Goal: Task Accomplishment & Management: Complete application form

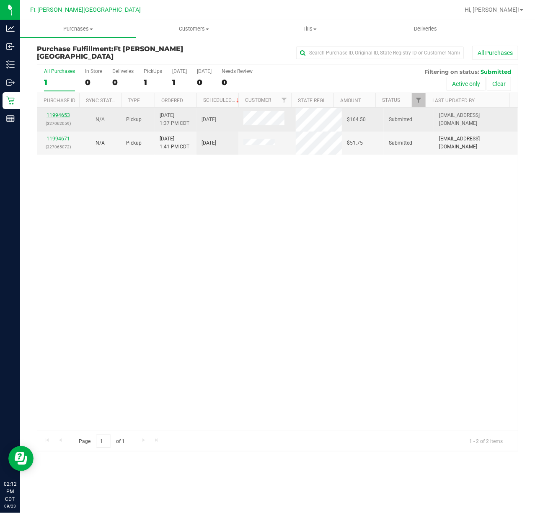
click at [52, 116] on link "11994653" at bounding box center [57, 115] width 23 height 6
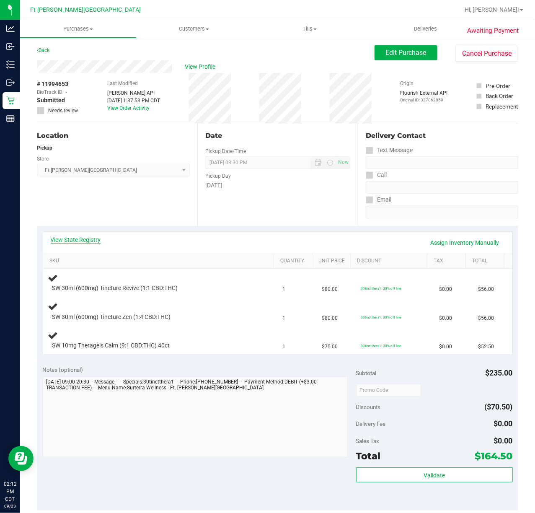
click at [66, 241] on link "View State Registry" at bounding box center [76, 239] width 50 height 8
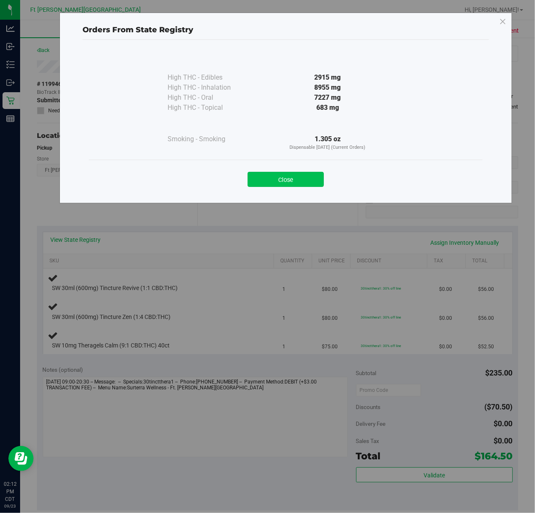
click at [285, 186] on button "Close" at bounding box center [286, 179] width 76 height 15
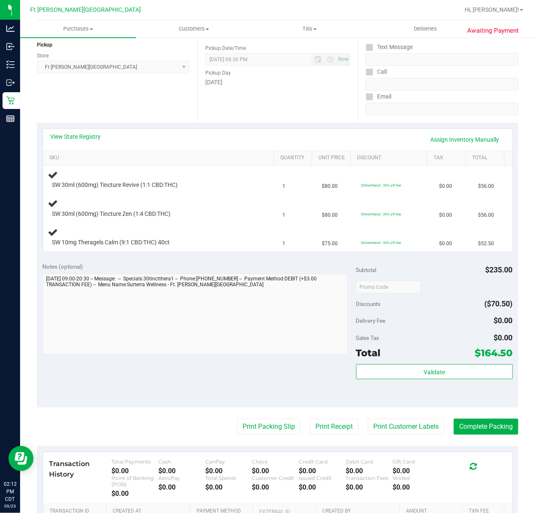
scroll to position [96, 0]
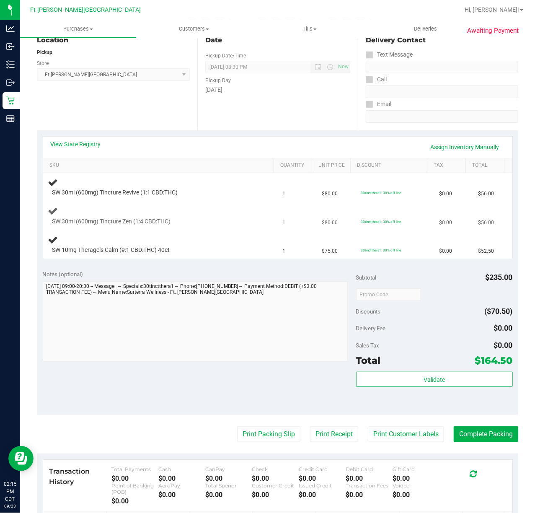
click at [356, 202] on td "30tinctthera1: 30% off line" at bounding box center [395, 216] width 78 height 28
click at [255, 201] on td "SW 30ml (600mg) Tincture Revive (1:1 CBD:THC)" at bounding box center [160, 187] width 235 height 28
click at [255, 202] on tbody "SW 30ml (600mg) Tincture Revive (1:1 CBD:THC) 1 $80.00 30tinctthera1: 30% off l…" at bounding box center [277, 215] width 469 height 85
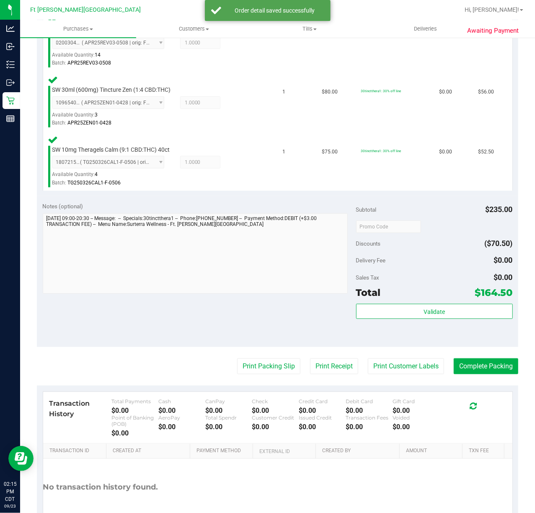
scroll to position [310, 0]
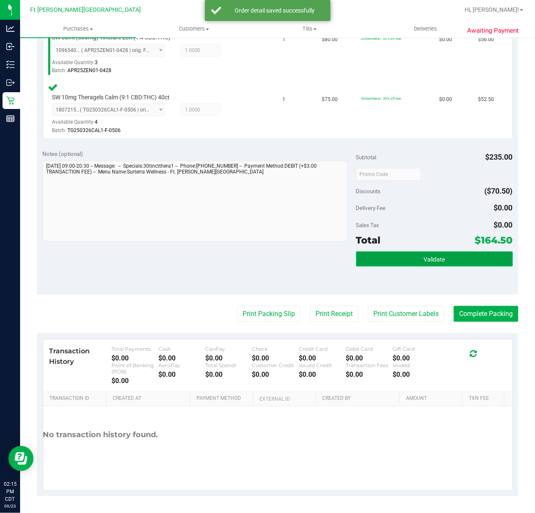
click at [429, 258] on span "Validate" at bounding box center [433, 259] width 21 height 7
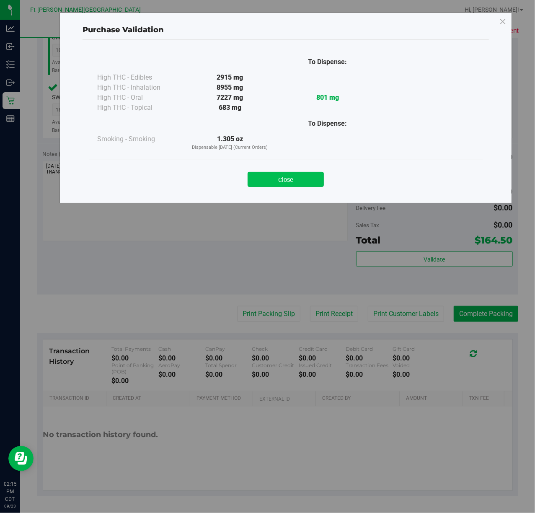
click at [300, 176] on button "Close" at bounding box center [286, 179] width 76 height 15
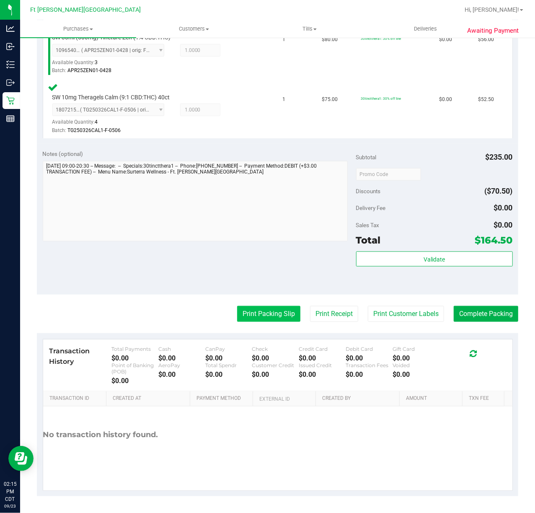
click at [240, 314] on button "Print Packing Slip" at bounding box center [268, 314] width 63 height 16
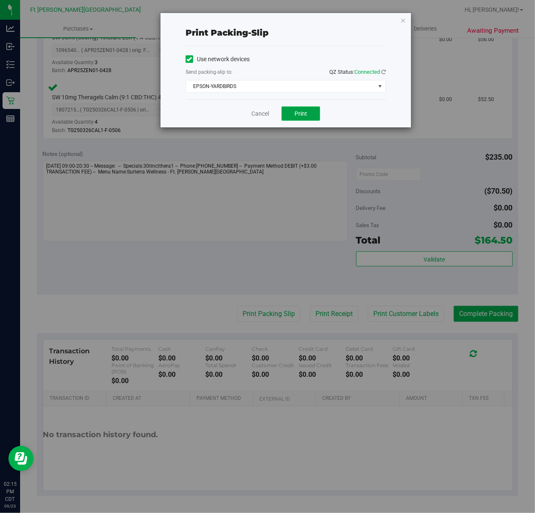
click at [309, 114] on button "Print" at bounding box center [300, 113] width 39 height 14
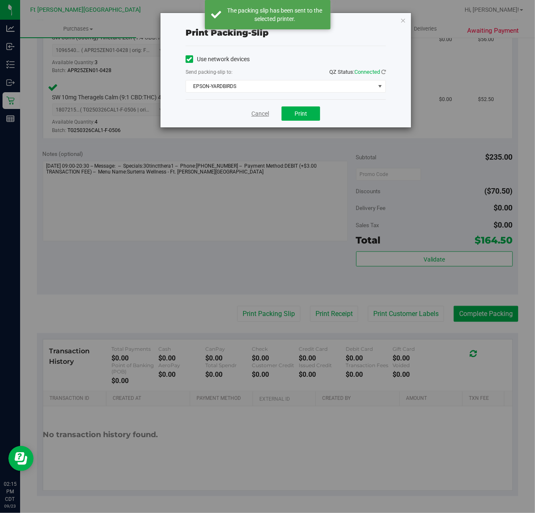
click at [253, 113] on link "Cancel" at bounding box center [260, 113] width 18 height 9
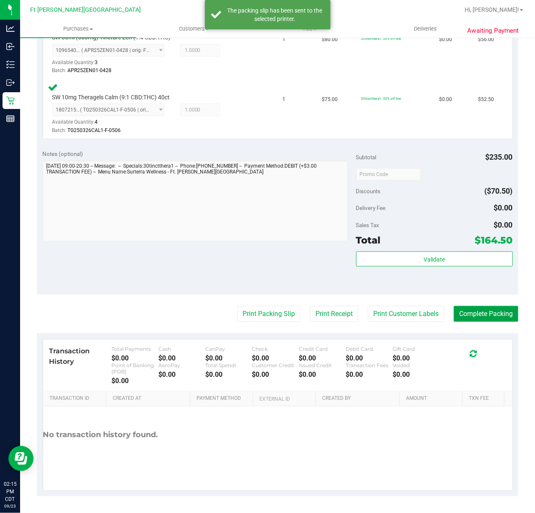
click at [461, 313] on button "Complete Packing" at bounding box center [486, 314] width 65 height 16
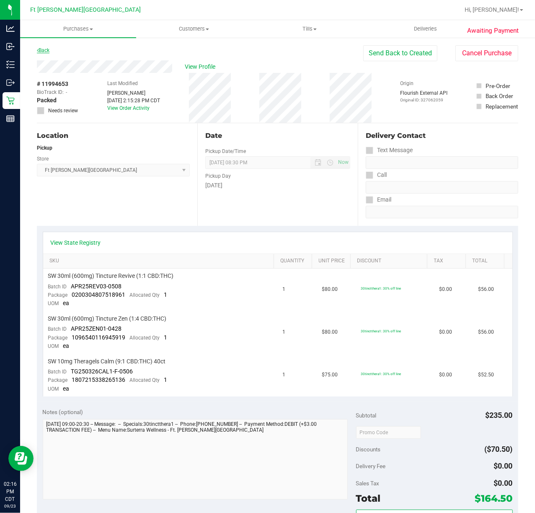
click at [42, 51] on link "Back" at bounding box center [43, 50] width 13 height 6
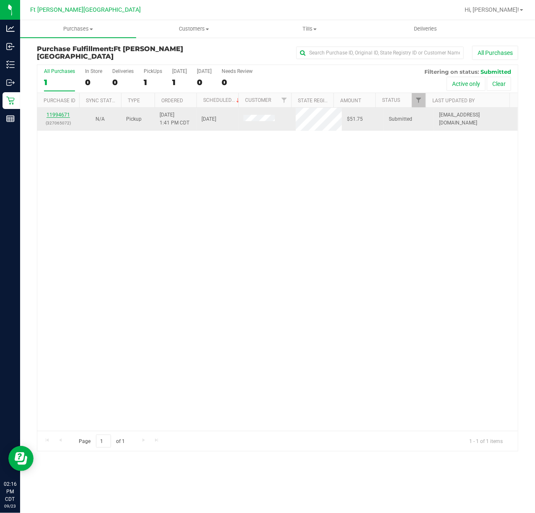
click at [57, 116] on link "11994671" at bounding box center [57, 115] width 23 height 6
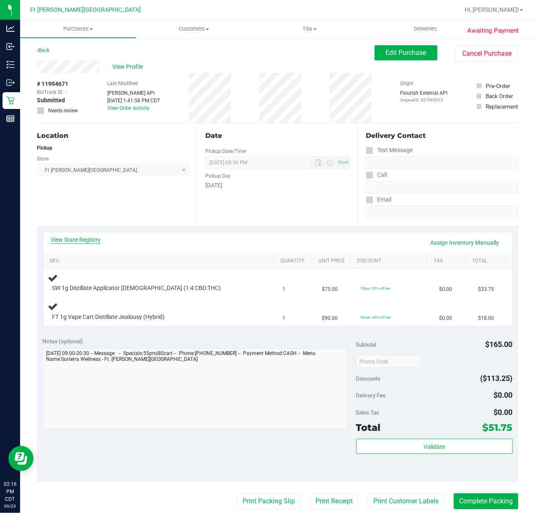
click at [81, 236] on link "View State Registry" at bounding box center [76, 239] width 50 height 8
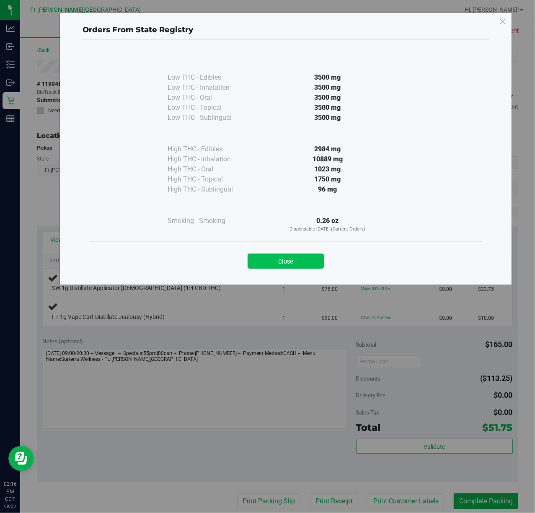
click at [279, 266] on button "Close" at bounding box center [286, 260] width 76 height 15
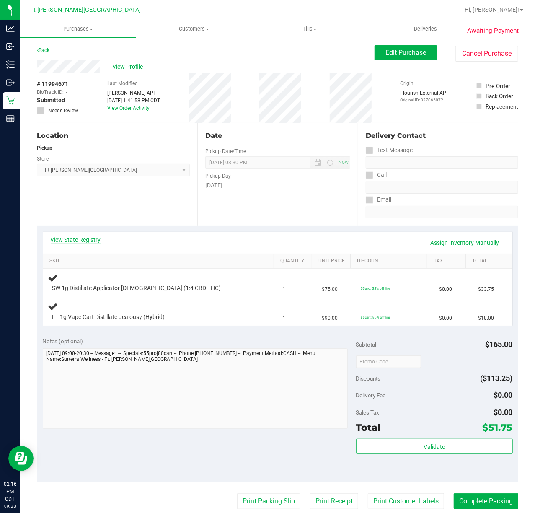
click at [91, 238] on link "View State Registry" at bounding box center [76, 239] width 50 height 8
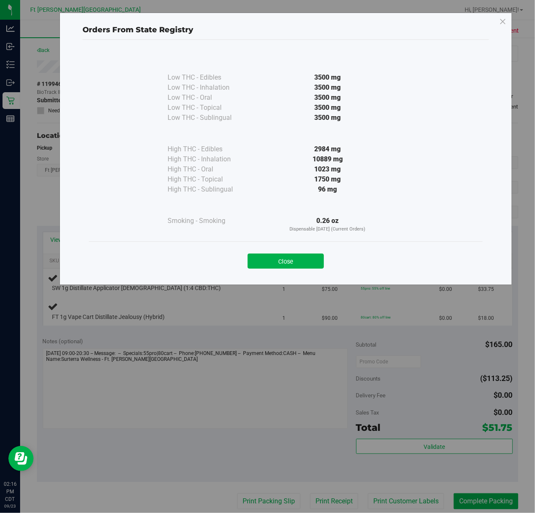
click at [299, 264] on button "Close" at bounding box center [286, 260] width 76 height 15
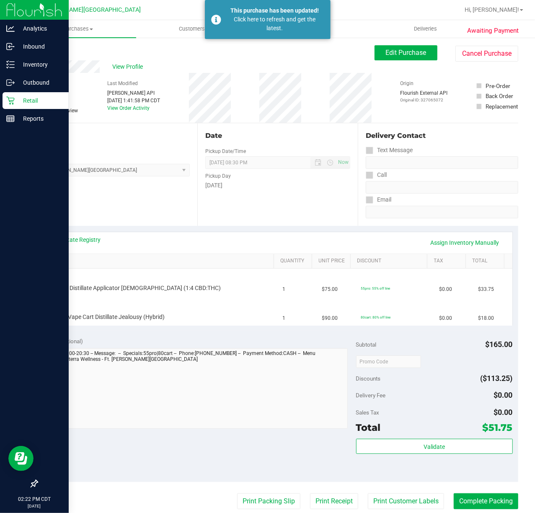
click at [21, 97] on p "Retail" at bounding box center [40, 101] width 50 height 10
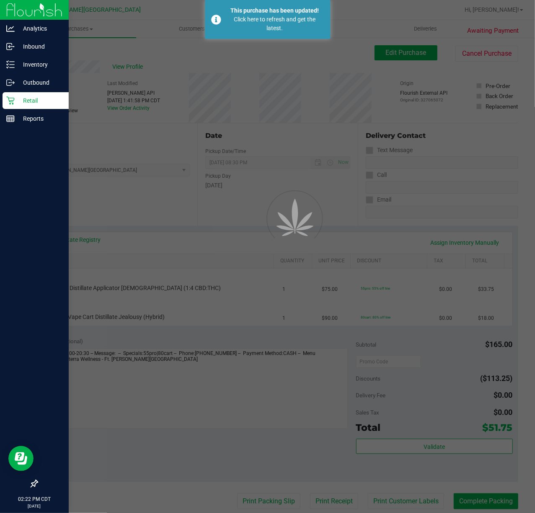
click at [21, 97] on p "Retail" at bounding box center [40, 101] width 50 height 10
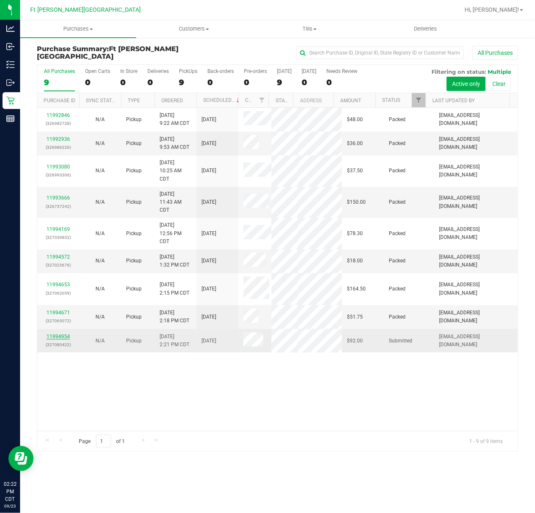
click at [55, 333] on link "11994954" at bounding box center [57, 336] width 23 height 6
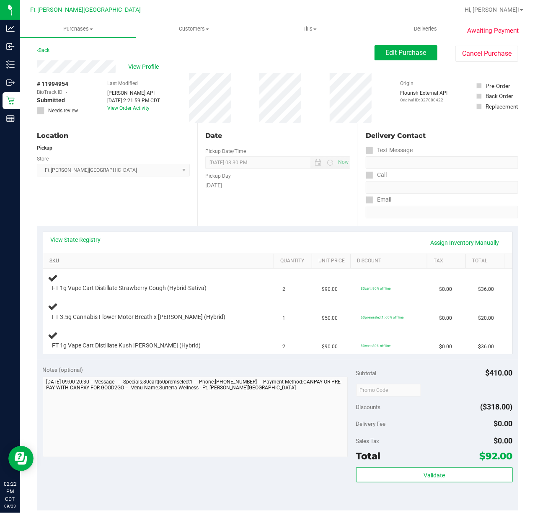
click at [59, 265] on th "SKU" at bounding box center [158, 261] width 230 height 15
click at [59, 259] on link "SKU" at bounding box center [159, 261] width 221 height 7
click at [71, 244] on div "View State Registry Assign Inventory Manually" at bounding box center [278, 242] width 454 height 14
click at [84, 239] on link "View State Registry" at bounding box center [76, 239] width 50 height 8
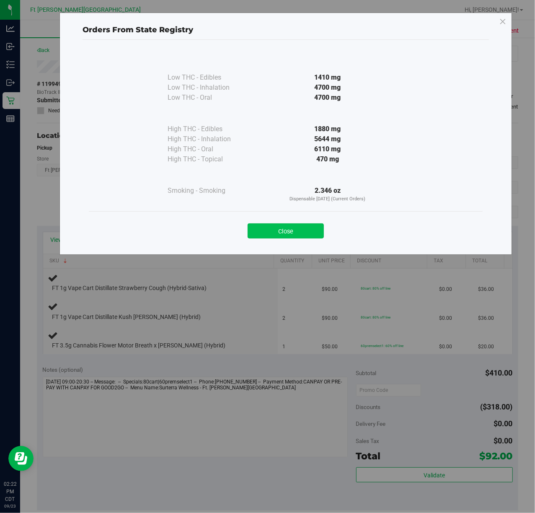
click at [276, 227] on button "Close" at bounding box center [286, 230] width 76 height 15
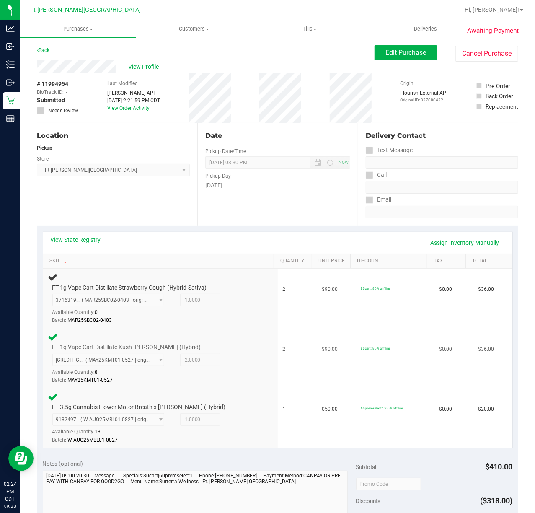
click at [268, 332] on td "FT 1g Vape Cart Distillate Kush Mintz (Hybrid) 2705608432960890 ( MAY25KMT01-05…" at bounding box center [160, 358] width 235 height 60
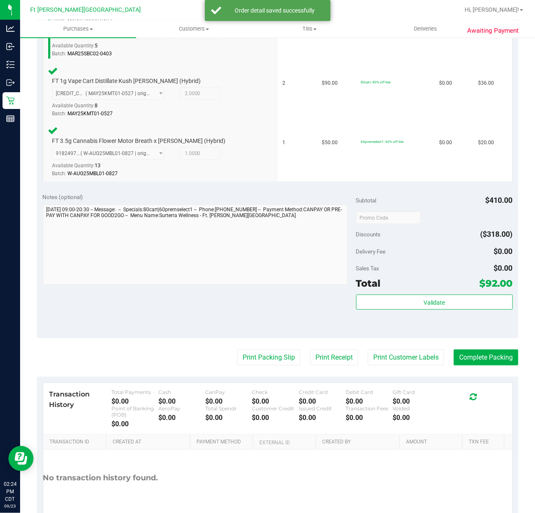
scroll to position [343, 0]
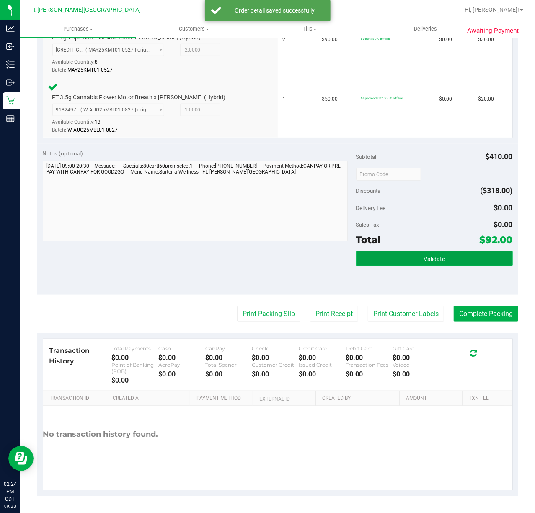
drag, startPoint x: 432, startPoint y: 263, endPoint x: 405, endPoint y: 260, distance: 27.0
click at [431, 263] on button "Validate" at bounding box center [434, 258] width 157 height 15
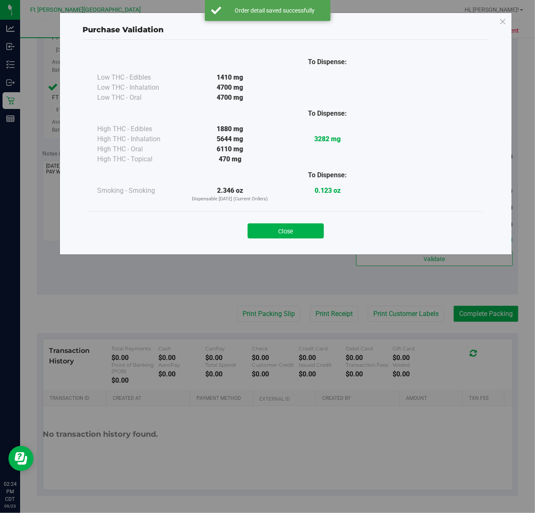
drag, startPoint x: 302, startPoint y: 225, endPoint x: 307, endPoint y: 237, distance: 13.0
click at [302, 225] on button "Close" at bounding box center [286, 230] width 76 height 15
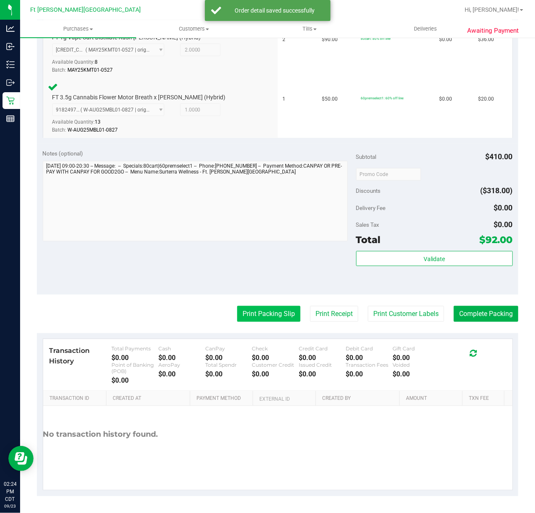
click at [268, 317] on button "Print Packing Slip" at bounding box center [268, 314] width 63 height 16
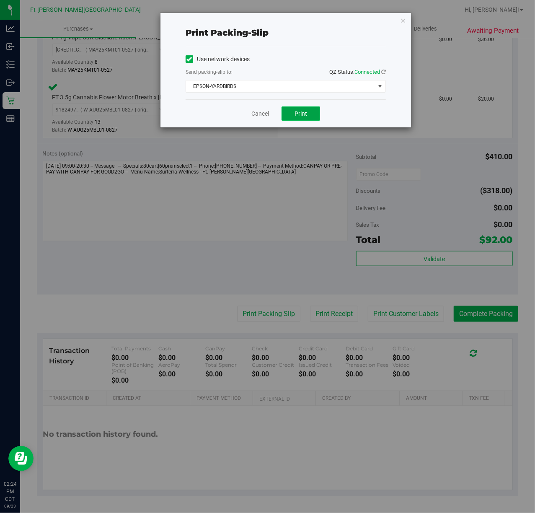
click at [307, 117] on button "Print" at bounding box center [300, 113] width 39 height 14
click at [254, 91] on span "EPSON-YARDBIRDS" at bounding box center [280, 86] width 189 height 12
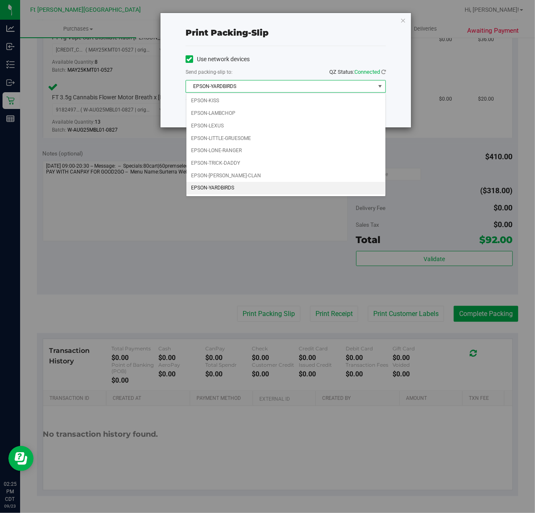
click at [173, 255] on div "Print packing-slip Use network devices Send packing-slip to: QZ Status: Connect…" at bounding box center [270, 256] width 541 height 513
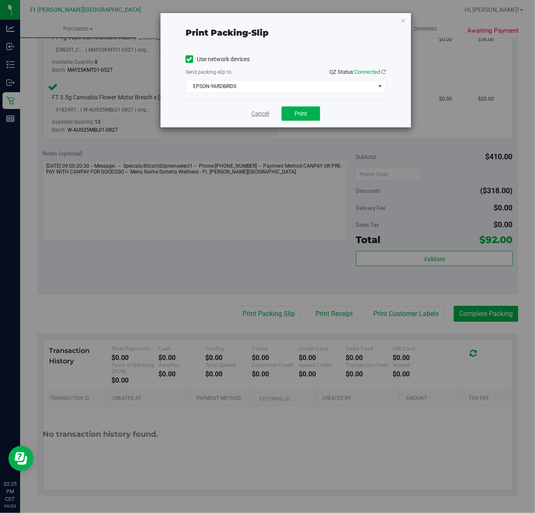
click at [257, 115] on link "Cancel" at bounding box center [260, 113] width 18 height 9
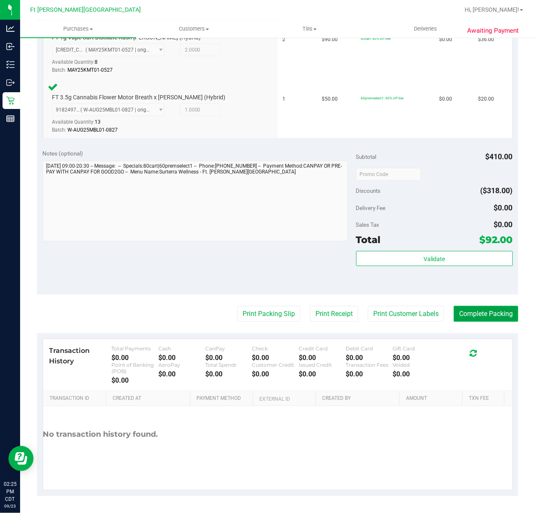
click at [477, 307] on button "Complete Packing" at bounding box center [486, 314] width 65 height 16
click at [485, 310] on button "Complete Packing" at bounding box center [482, 314] width 71 height 16
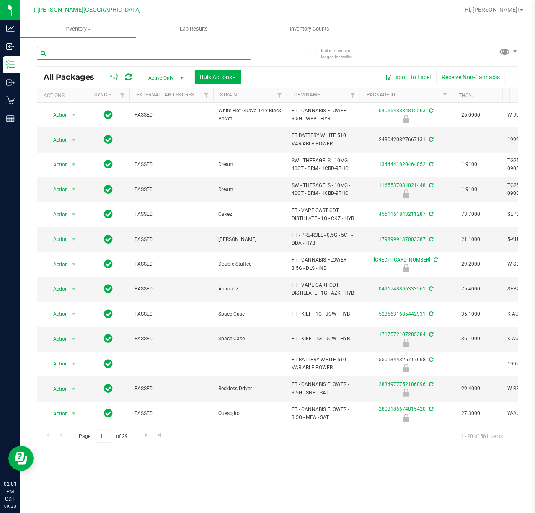
click at [110, 54] on input "text" at bounding box center [144, 53] width 214 height 13
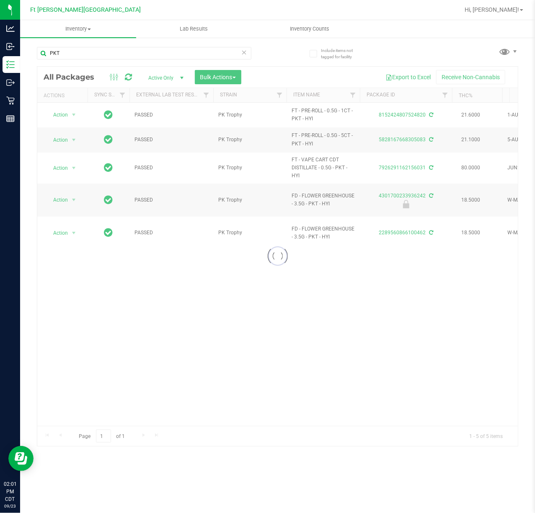
click at [131, 265] on div at bounding box center [277, 256] width 480 height 379
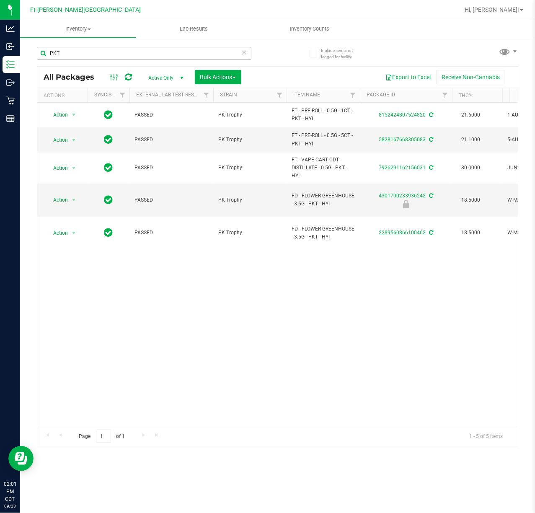
drag, startPoint x: 104, startPoint y: 42, endPoint x: 99, endPoint y: 50, distance: 9.4
click at [104, 42] on div "PKT" at bounding box center [157, 52] width 241 height 27
click at [96, 51] on input "PKT" at bounding box center [144, 53] width 214 height 13
click at [99, 53] on input "PKT" at bounding box center [144, 53] width 214 height 13
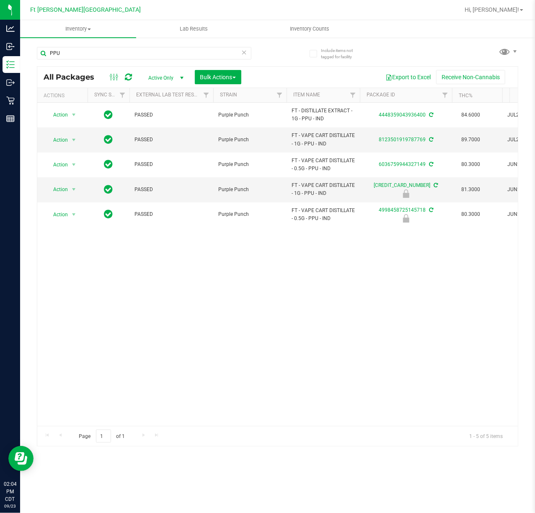
click at [77, 39] on div "PPU" at bounding box center [157, 52] width 241 height 27
click at [88, 57] on input "PPU" at bounding box center [144, 53] width 214 height 13
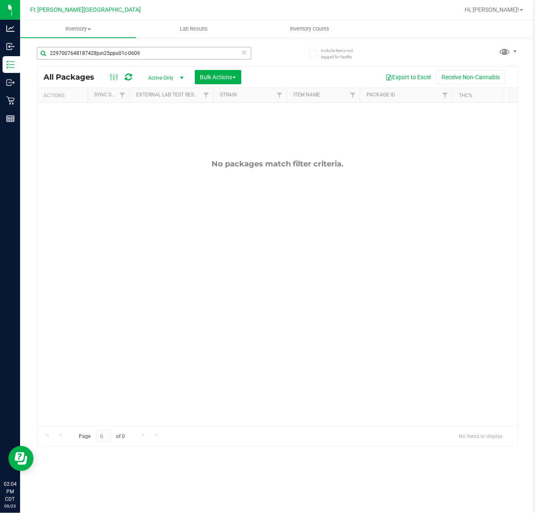
drag, startPoint x: 171, startPoint y: 46, endPoint x: 132, endPoint y: 57, distance: 40.2
click at [93, 57] on div "2297007648187428jun25ppu01c-0609" at bounding box center [157, 52] width 241 height 27
drag, startPoint x: 146, startPoint y: 48, endPoint x: 92, endPoint y: 55, distance: 54.1
click at [92, 55] on input "2297007648187428jun25ppu01c-0609" at bounding box center [144, 53] width 214 height 13
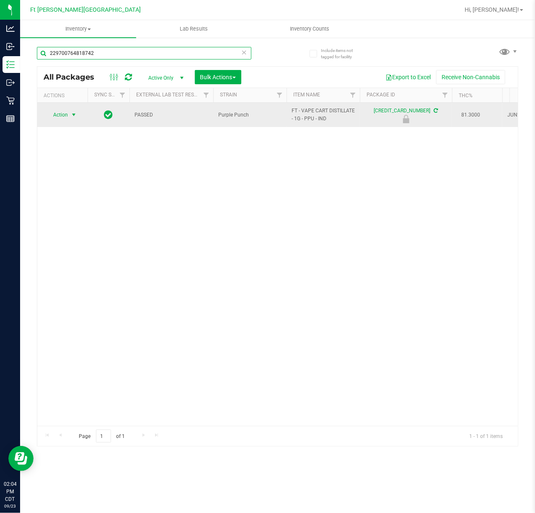
type input "229700764818742"
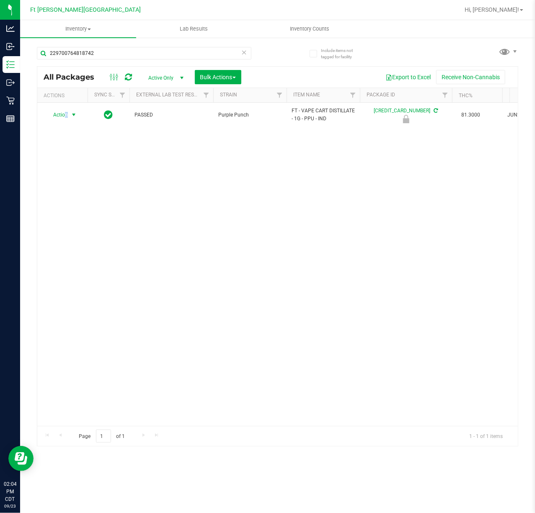
drag, startPoint x: 66, startPoint y: 114, endPoint x: 66, endPoint y: 126, distance: 11.3
click at [67, 115] on span "Action" at bounding box center [57, 115] width 23 height 12
click at [66, 213] on li "Unlock package" at bounding box center [73, 215] width 54 height 13
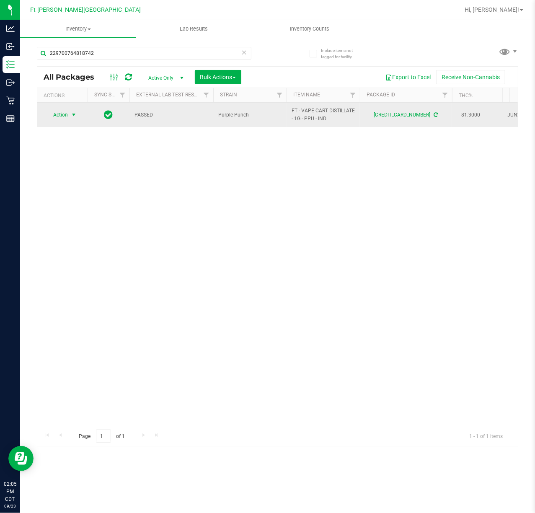
click at [72, 115] on span "select" at bounding box center [73, 114] width 7 height 7
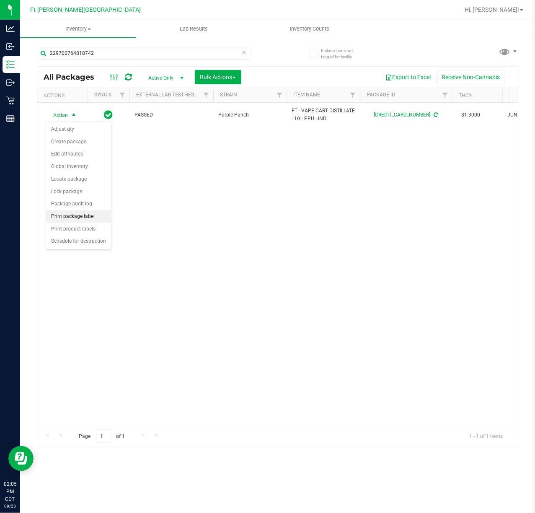
drag, startPoint x: 94, startPoint y: 219, endPoint x: 99, endPoint y: 219, distance: 5.0
click at [96, 219] on li "Print package label" at bounding box center [78, 216] width 65 height 13
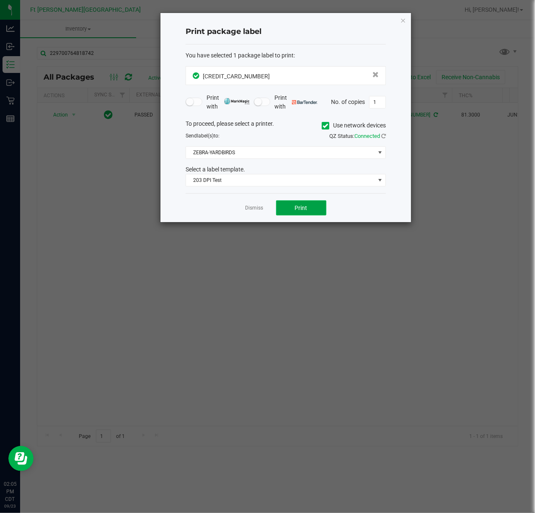
click at [300, 211] on span "Print" at bounding box center [301, 207] width 13 height 7
click at [249, 206] on link "Dismiss" at bounding box center [254, 207] width 18 height 7
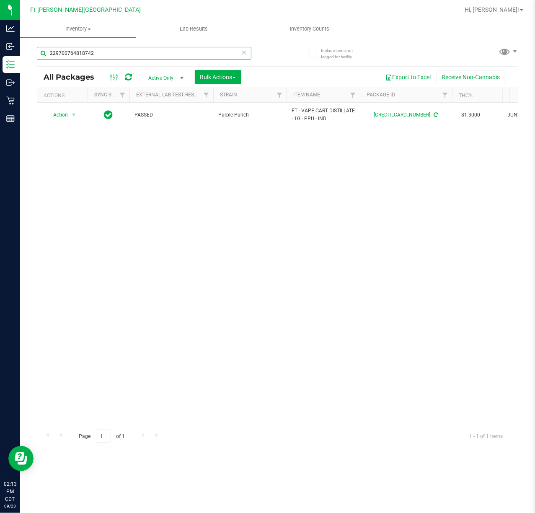
click at [159, 54] on input "229700764818742" at bounding box center [144, 53] width 214 height 13
click at [160, 54] on input "229700764818742" at bounding box center [144, 53] width 214 height 13
click at [162, 54] on input "229700764818742" at bounding box center [144, 53] width 214 height 13
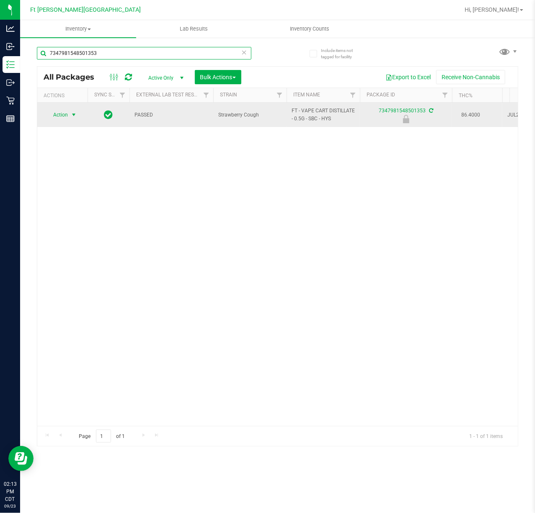
type input "7347981548501353"
click at [68, 117] on span "Action" at bounding box center [57, 115] width 23 height 12
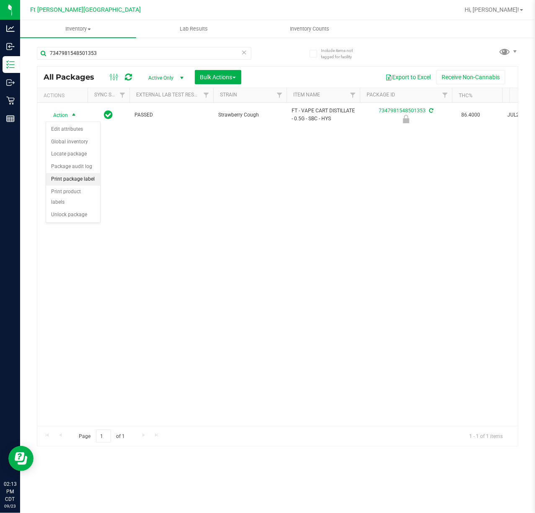
click at [84, 178] on li "Print package label" at bounding box center [73, 179] width 54 height 13
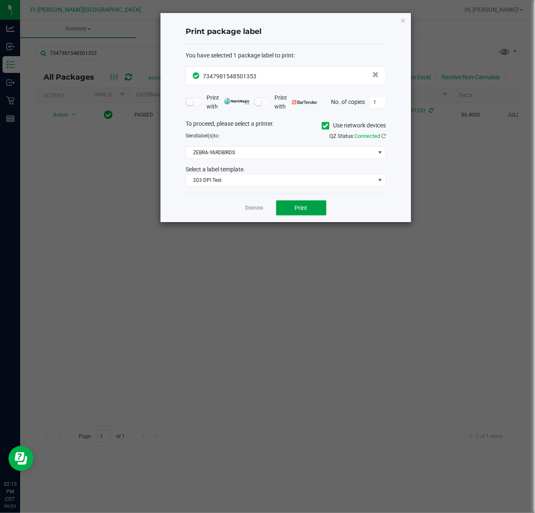
click at [300, 206] on span "Print" at bounding box center [301, 207] width 13 height 7
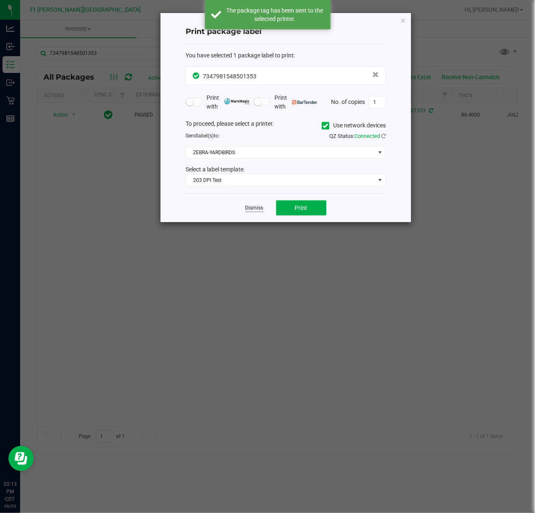
click at [256, 208] on link "Dismiss" at bounding box center [254, 207] width 18 height 7
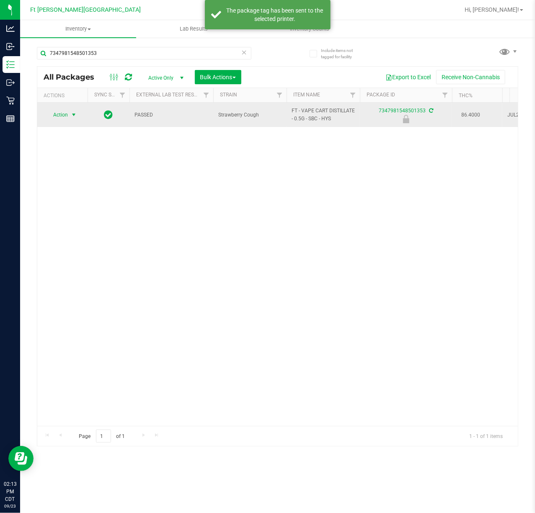
click at [66, 116] on span "Action" at bounding box center [57, 115] width 23 height 12
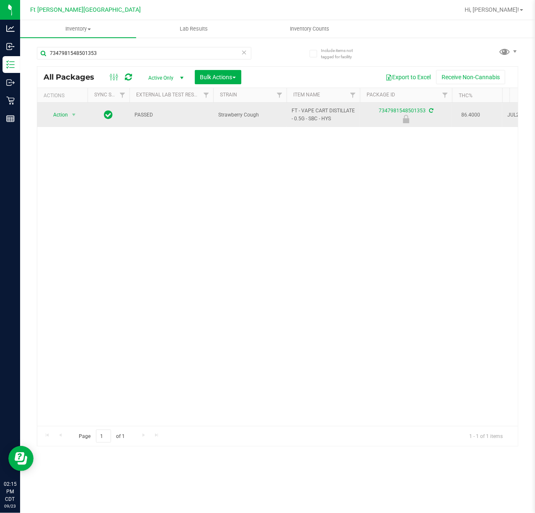
click at [61, 108] on td "Action Action Edit attributes Global inventory Locate package Package audit log…" at bounding box center [62, 115] width 50 height 24
click at [59, 114] on span "Action" at bounding box center [57, 115] width 23 height 12
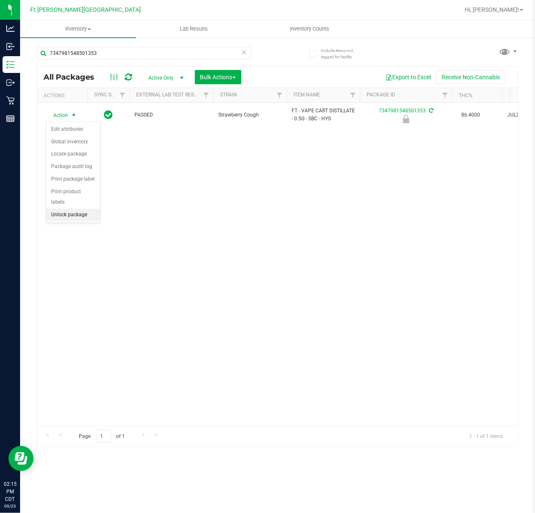
click at [72, 221] on li "Unlock package" at bounding box center [73, 215] width 54 height 13
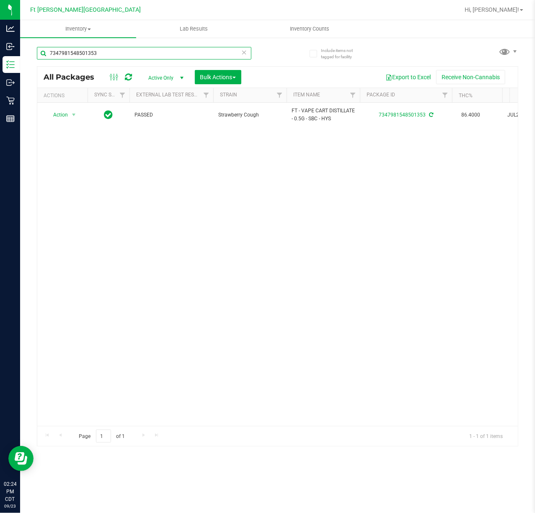
click at [137, 56] on input "7347981548501353" at bounding box center [144, 53] width 214 height 13
click at [136, 56] on input "7347981548501353" at bounding box center [144, 53] width 214 height 13
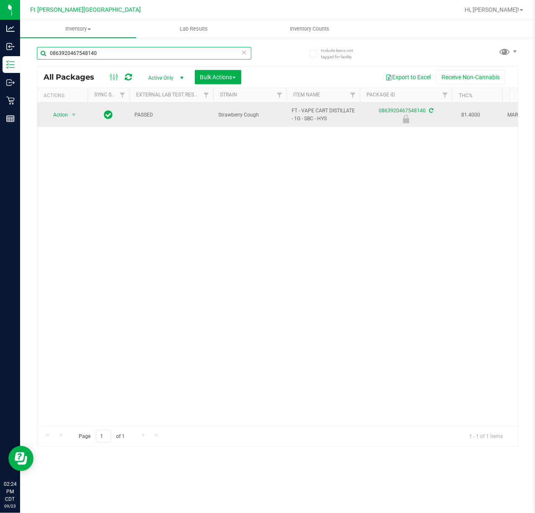
type input "0863920467548140"
click at [71, 114] on span "select" at bounding box center [74, 115] width 10 height 12
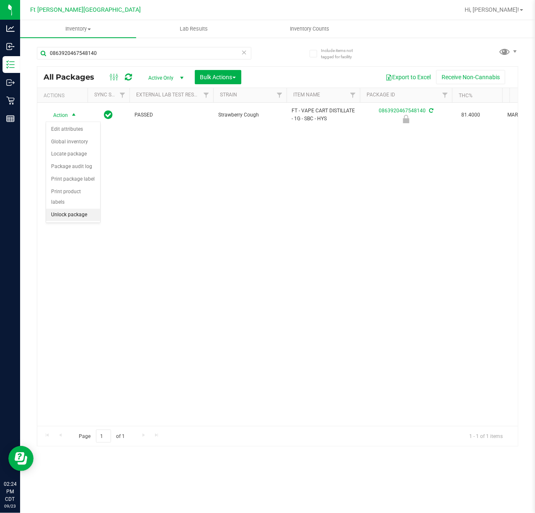
click at [88, 214] on li "Unlock package" at bounding box center [73, 215] width 54 height 13
click at [244, 51] on icon at bounding box center [244, 52] width 6 height 10
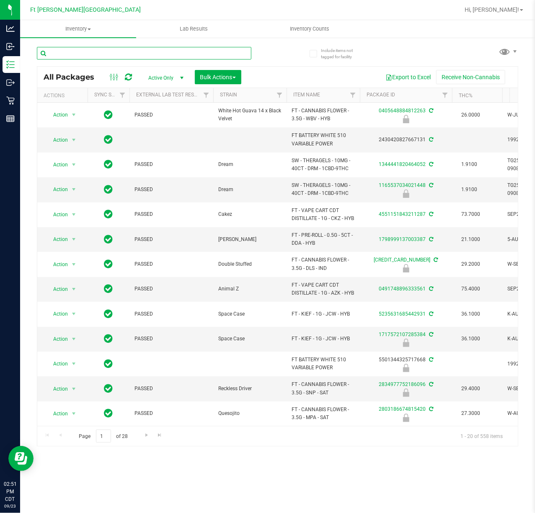
click at [235, 52] on input "text" at bounding box center [144, 53] width 214 height 13
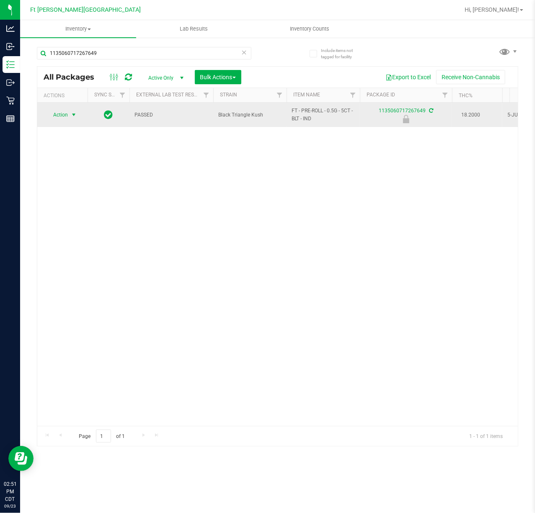
click at [59, 116] on span "Action" at bounding box center [57, 115] width 23 height 12
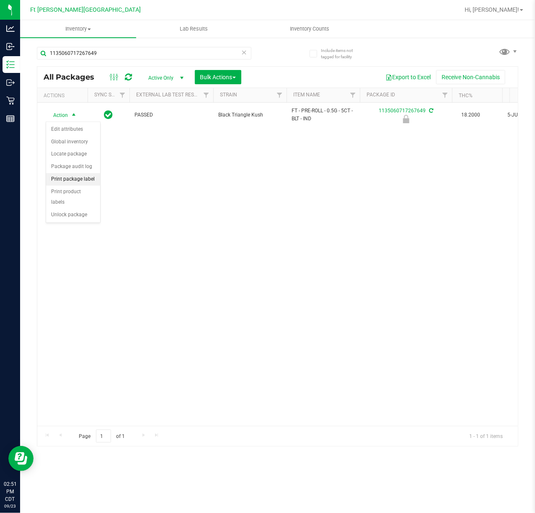
click at [75, 178] on li "Print package label" at bounding box center [73, 179] width 54 height 13
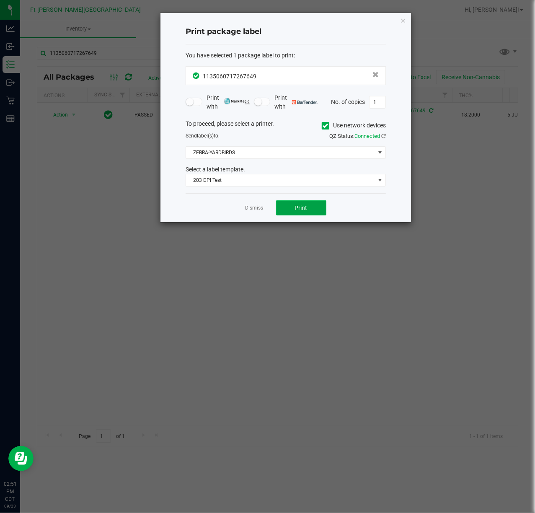
click at [295, 215] on button "Print" at bounding box center [301, 207] width 50 height 15
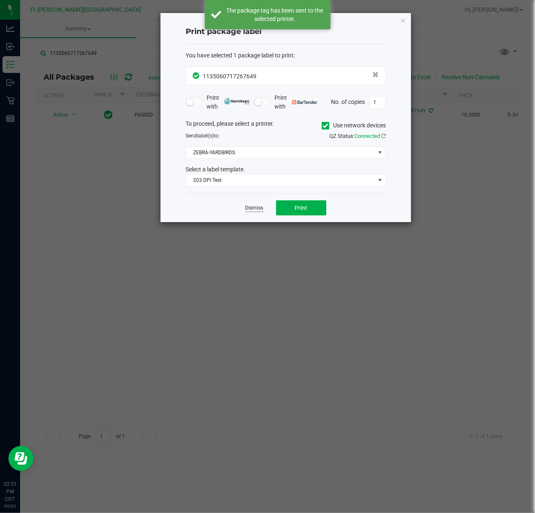
click at [253, 212] on link "Dismiss" at bounding box center [254, 207] width 18 height 7
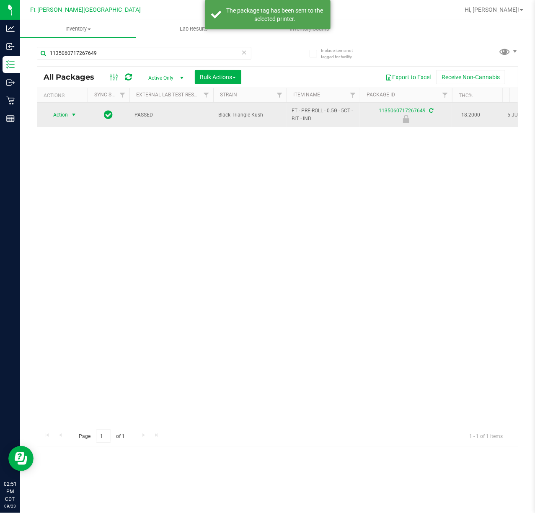
click at [71, 115] on span "select" at bounding box center [73, 114] width 7 height 7
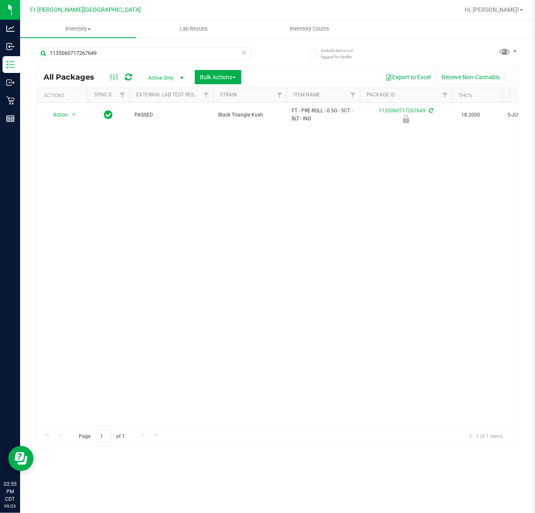
click at [225, 227] on div "Action Action Edit attributes Global inventory Locate package Package audit log…" at bounding box center [277, 264] width 480 height 323
click at [226, 227] on div "Action Action Edit attributes Global inventory Locate package Package audit log…" at bounding box center [277, 264] width 480 height 323
click at [227, 228] on div "Action Action Edit attributes Global inventory Locate package Package audit log…" at bounding box center [277, 264] width 480 height 323
click at [134, 54] on input "1135060717267649" at bounding box center [144, 53] width 214 height 13
click at [135, 54] on input "1135060717267649" at bounding box center [144, 53] width 214 height 13
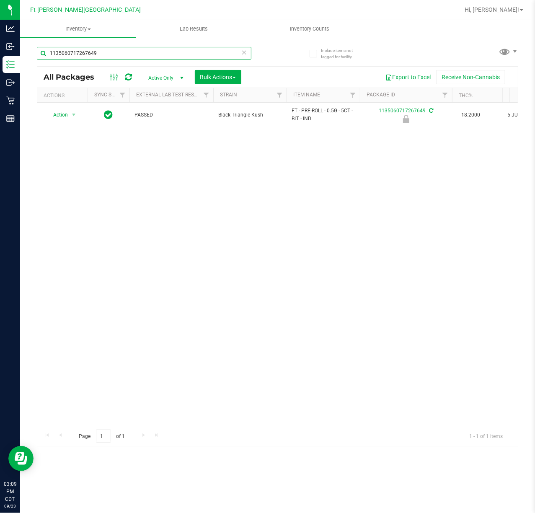
click at [136, 54] on input "1135060717267649" at bounding box center [144, 53] width 214 height 13
type input "6539194221129155"
drag, startPoint x: 69, startPoint y: 117, endPoint x: 75, endPoint y: 132, distance: 15.6
click at [68, 116] on span "Action" at bounding box center [57, 115] width 23 height 12
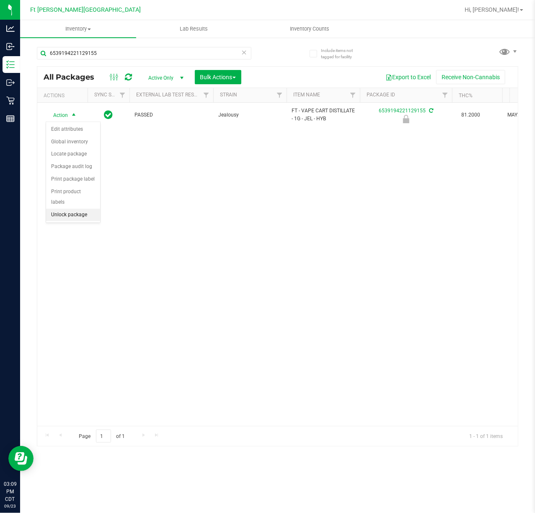
click at [61, 215] on li "Unlock package" at bounding box center [73, 215] width 54 height 13
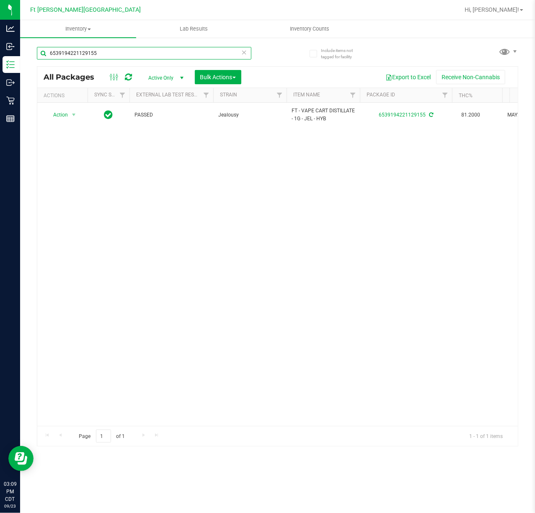
click at [155, 56] on input "6539194221129155" at bounding box center [144, 53] width 214 height 13
type input "1159140940569399"
drag, startPoint x: 60, startPoint y: 116, endPoint x: 74, endPoint y: 151, distance: 37.0
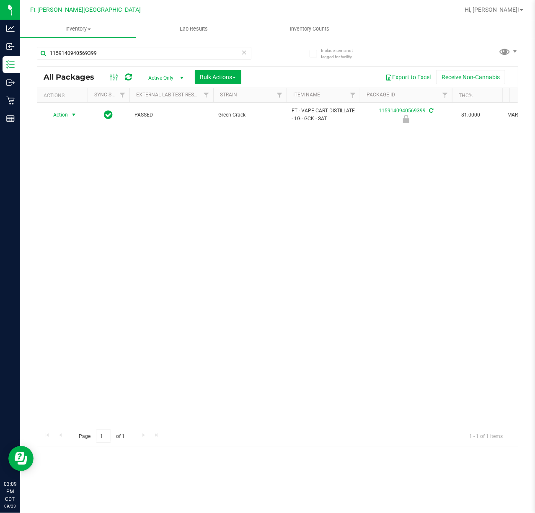
click at [61, 116] on span "Action" at bounding box center [57, 115] width 23 height 12
click at [75, 215] on li "Unlock package" at bounding box center [73, 215] width 54 height 13
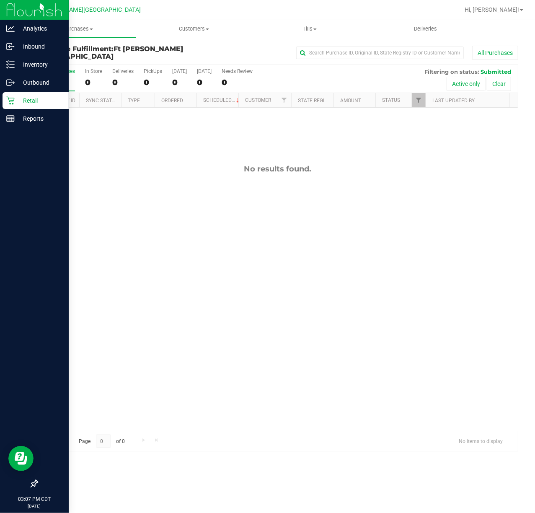
click at [28, 106] on div "Retail" at bounding box center [36, 100] width 66 height 17
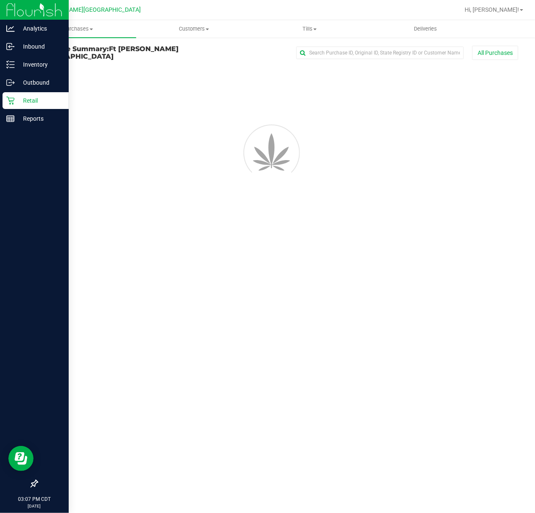
click at [26, 104] on p "Retail" at bounding box center [40, 101] width 50 height 10
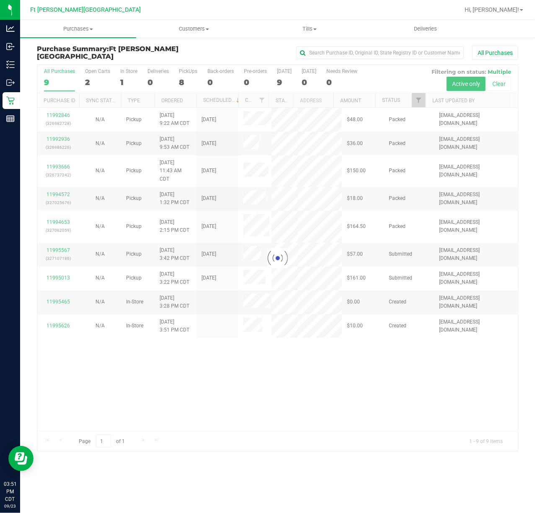
click at [57, 289] on div at bounding box center [277, 258] width 480 height 386
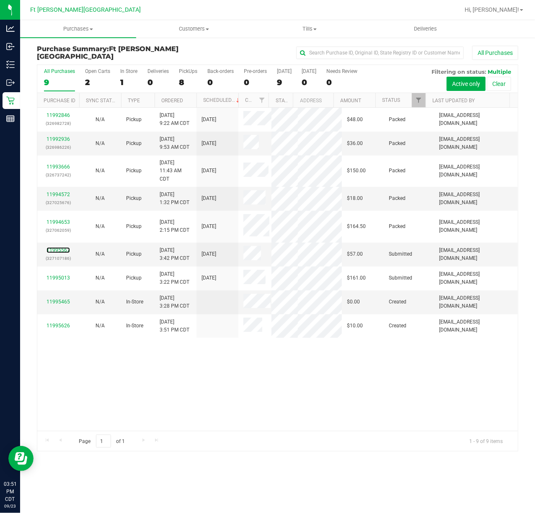
click at [57, 247] on link "11995567" at bounding box center [57, 250] width 23 height 6
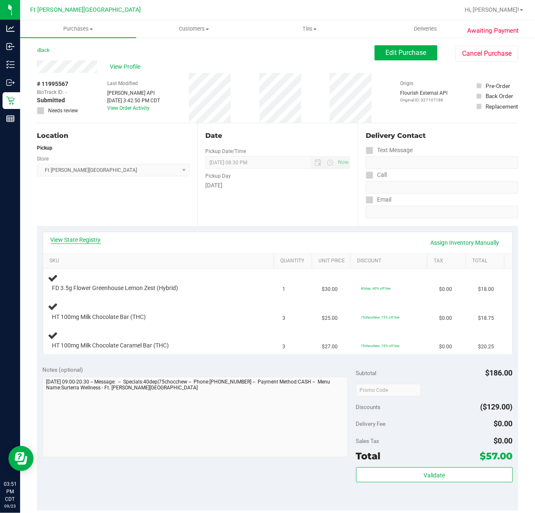
click at [80, 240] on link "View State Registry" at bounding box center [76, 239] width 50 height 8
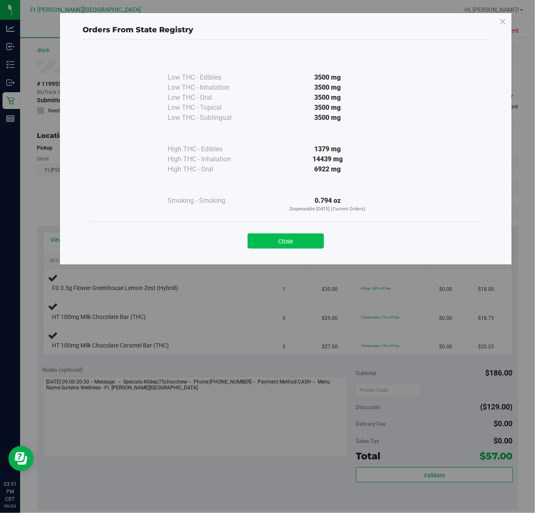
click at [293, 245] on button "Close" at bounding box center [286, 240] width 76 height 15
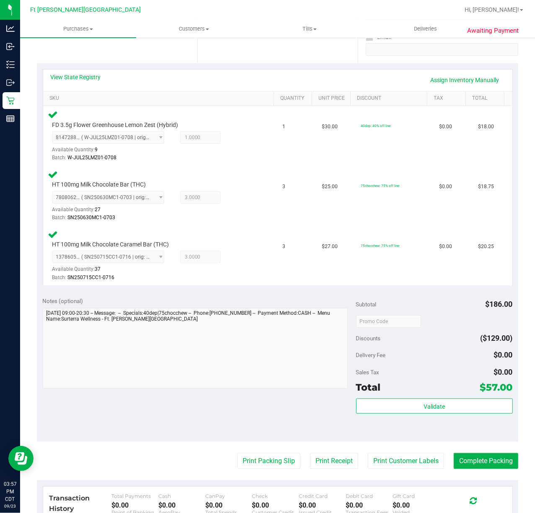
scroll to position [310, 0]
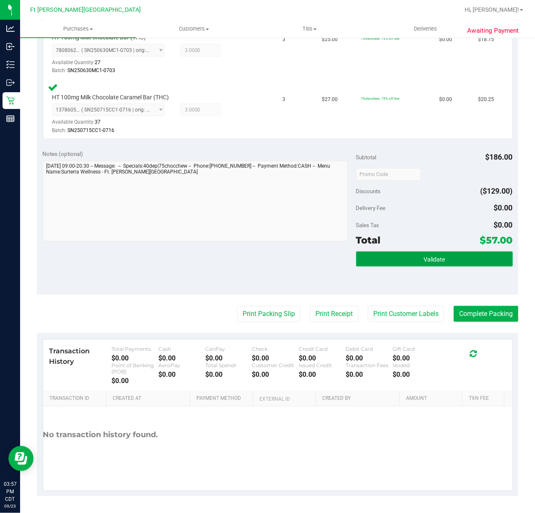
click at [432, 253] on button "Validate" at bounding box center [434, 258] width 157 height 15
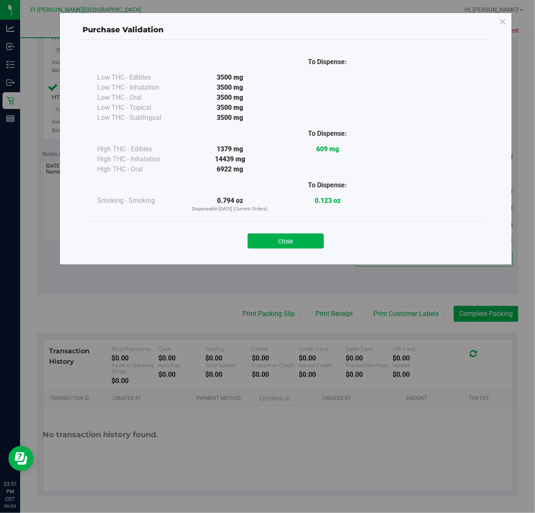
click at [284, 310] on div "Purchase Validation To Dispense: Low THC - Edibles 3500 mg" at bounding box center [270, 256] width 541 height 513
click at [296, 243] on button "Close" at bounding box center [286, 240] width 76 height 15
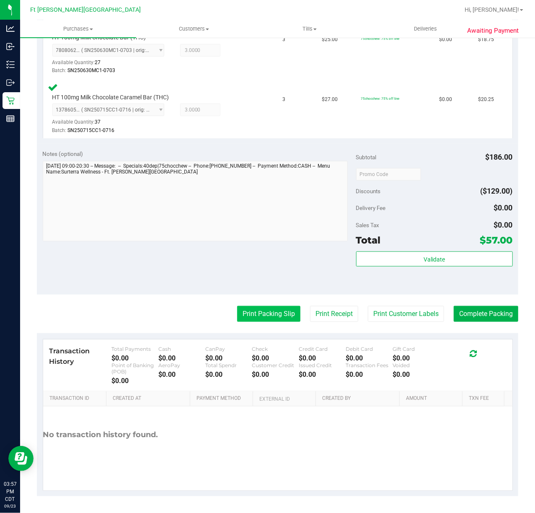
click at [253, 314] on button "Print Packing Slip" at bounding box center [268, 314] width 63 height 16
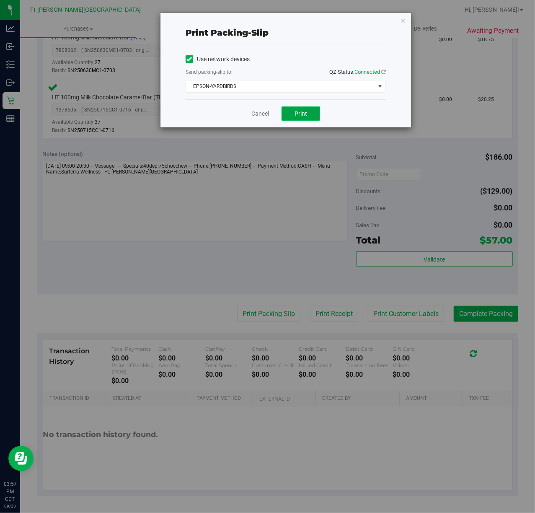
click at [295, 112] on button "Print" at bounding box center [300, 113] width 39 height 14
click at [261, 111] on link "Cancel" at bounding box center [260, 113] width 18 height 9
click at [267, 113] on td "HT 100mg Milk Chocolate Caramel Bar (THC) 1378605094174509 ( SN250715CC1-0716 |…" at bounding box center [160, 108] width 235 height 59
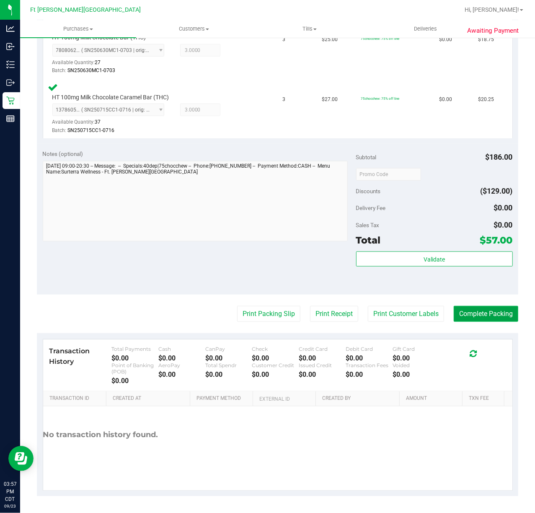
click at [481, 317] on button "Complete Packing" at bounding box center [486, 314] width 65 height 16
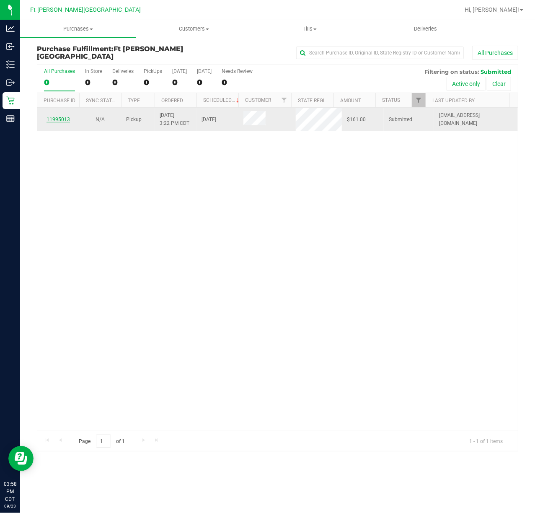
click at [66, 116] on link "11995013" at bounding box center [57, 119] width 23 height 6
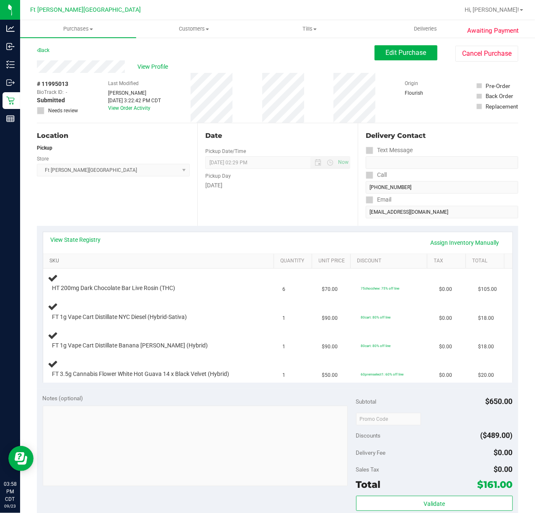
click at [49, 262] on link "SKU" at bounding box center [159, 261] width 221 height 7
click at [71, 237] on link "View State Registry" at bounding box center [76, 239] width 50 height 8
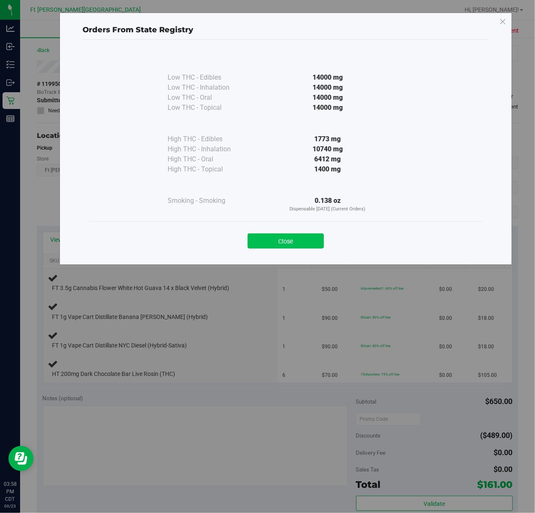
click at [295, 245] on button "Close" at bounding box center [286, 240] width 76 height 15
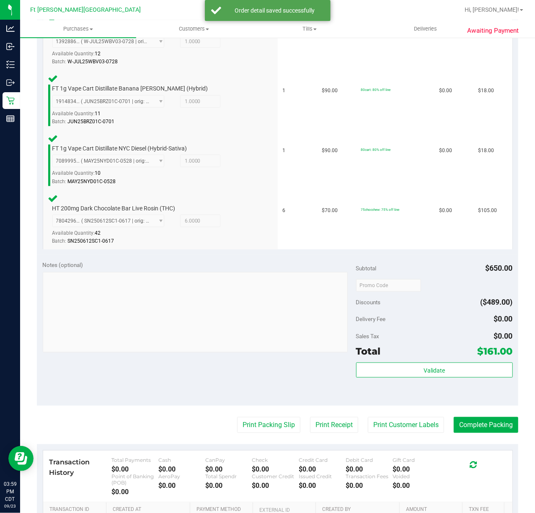
scroll to position [290, 0]
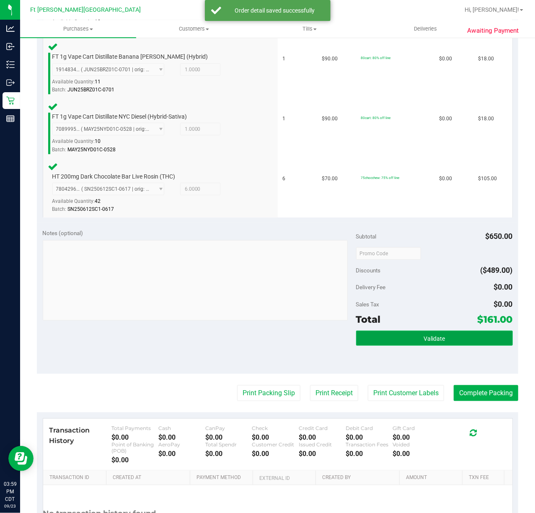
click at [423, 336] on span "Validate" at bounding box center [433, 338] width 21 height 7
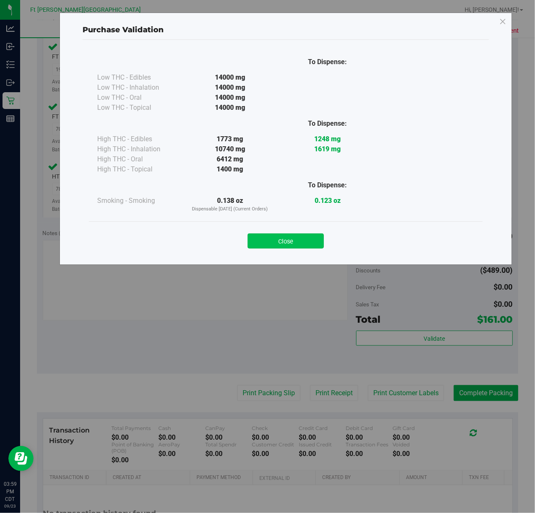
click at [294, 235] on button "Close" at bounding box center [286, 240] width 76 height 15
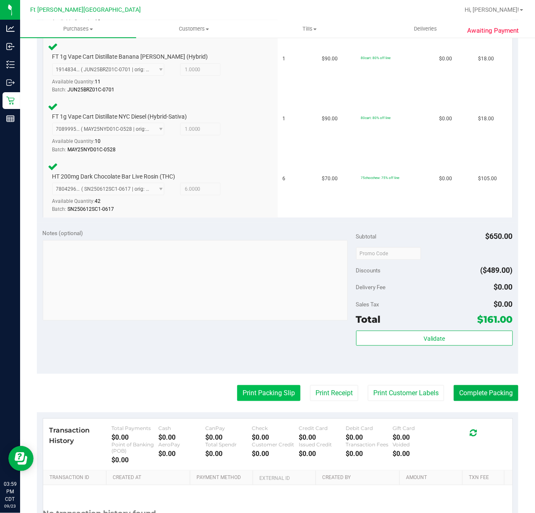
click at [268, 387] on button "Print Packing Slip" at bounding box center [268, 393] width 63 height 16
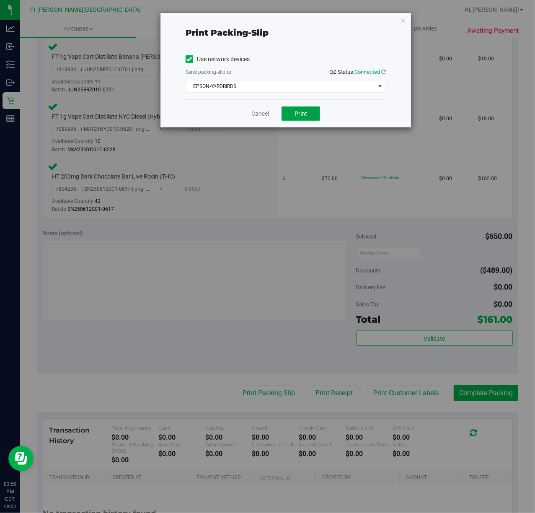
click at [307, 111] on button "Print" at bounding box center [300, 113] width 39 height 14
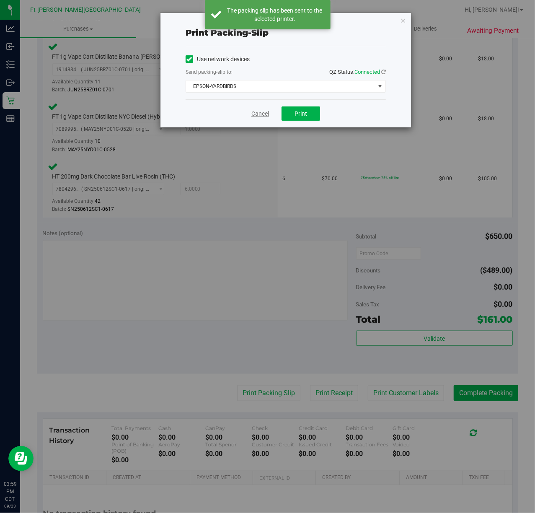
click at [260, 114] on link "Cancel" at bounding box center [260, 113] width 18 height 9
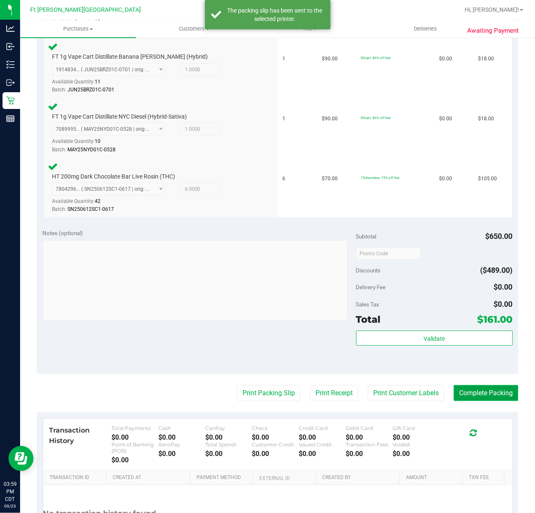
click at [485, 396] on button "Complete Packing" at bounding box center [486, 393] width 65 height 16
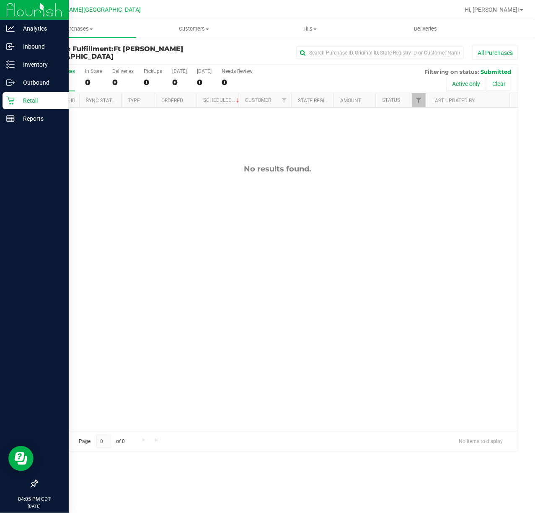
click at [7, 98] on icon at bounding box center [10, 100] width 8 height 8
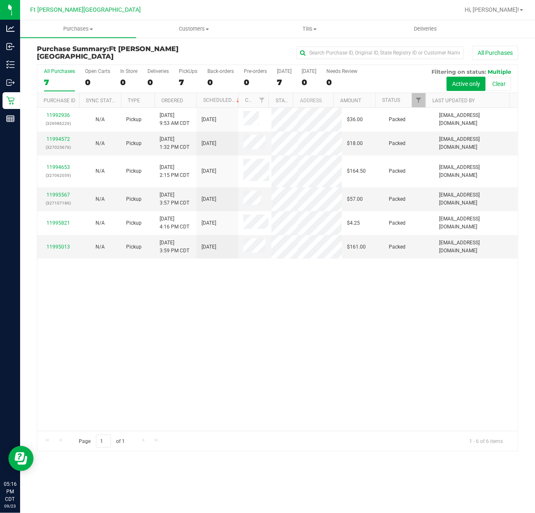
click at [473, 344] on div "11992936 (326986226) N/A Pickup 9/23/2025 9:53 AM CDT 9/23/2025 $36.00 Packed s…" at bounding box center [277, 269] width 480 height 323
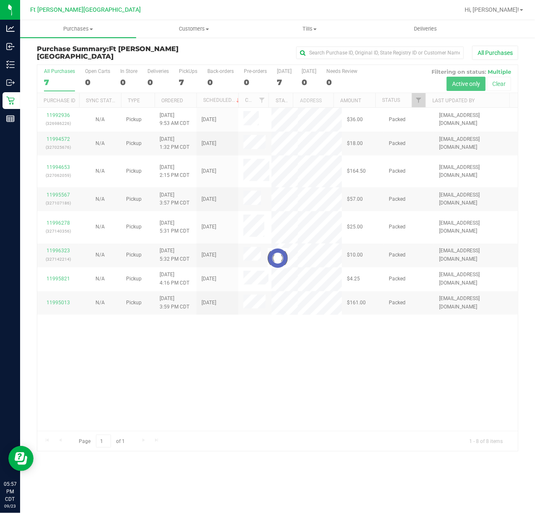
click at [219, 366] on div at bounding box center [277, 258] width 480 height 386
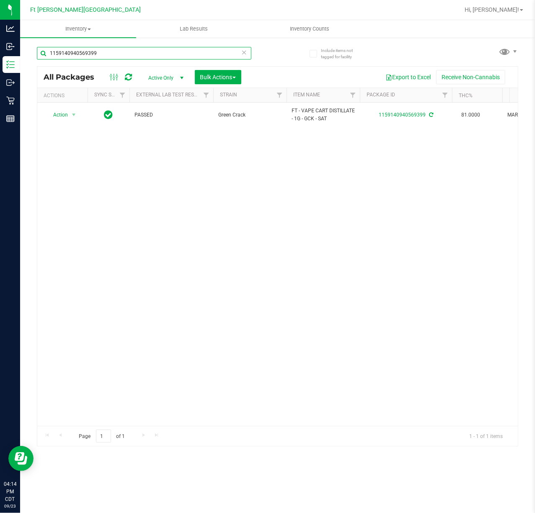
click at [101, 54] on input "1159140940569399" at bounding box center [144, 53] width 214 height 13
click at [100, 54] on input "1159140940569399" at bounding box center [144, 53] width 214 height 13
click at [101, 54] on input "1159140940569399" at bounding box center [144, 53] width 214 height 13
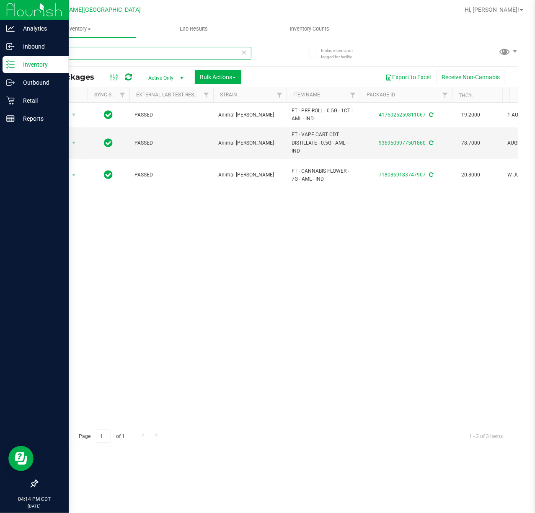
type input "aml"
click at [19, 101] on p "Retail" at bounding box center [40, 101] width 50 height 10
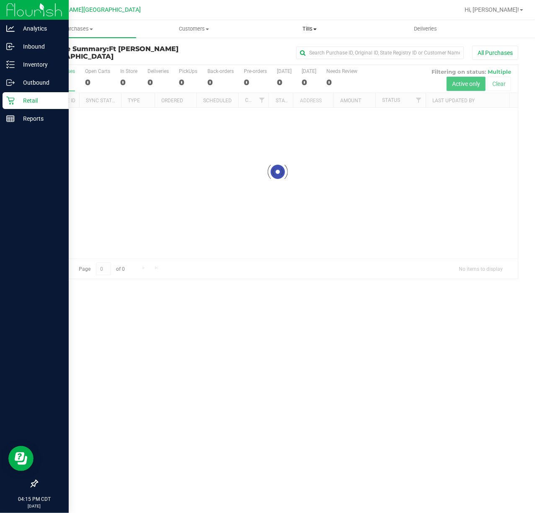
drag, startPoint x: 312, startPoint y: 26, endPoint x: 267, endPoint y: 48, distance: 50.0
click at [312, 26] on span "Tills" at bounding box center [309, 29] width 115 height 8
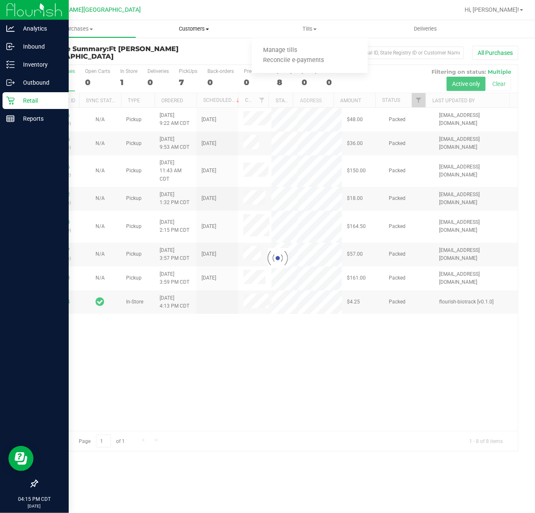
click at [195, 30] on span "Customers" at bounding box center [194, 29] width 115 height 8
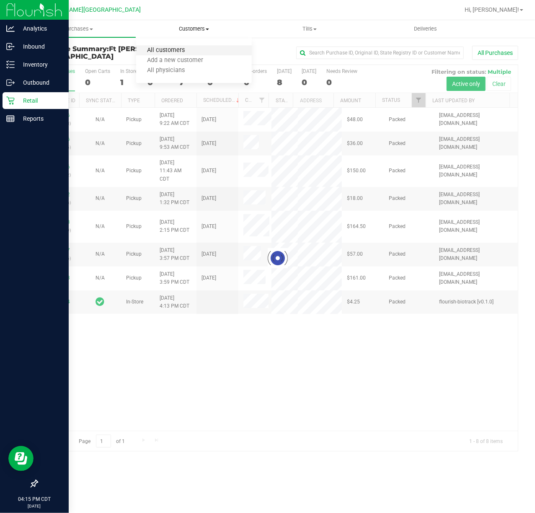
click at [195, 49] on span "All customers" at bounding box center [166, 50] width 60 height 7
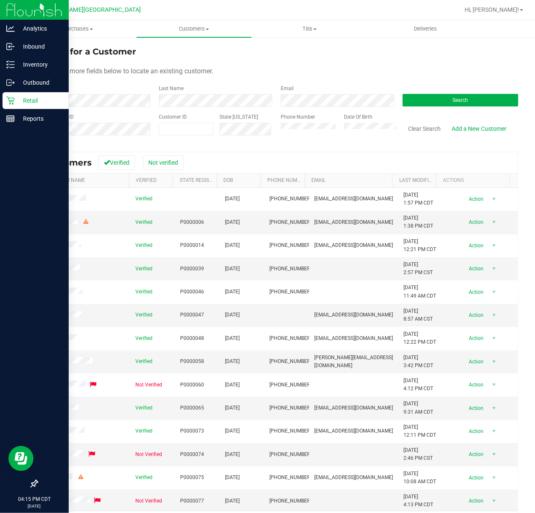
click at [64, 137] on input "text" at bounding box center [65, 139] width 57 height 8
click at [470, 102] on button "Search" at bounding box center [461, 100] width 116 height 13
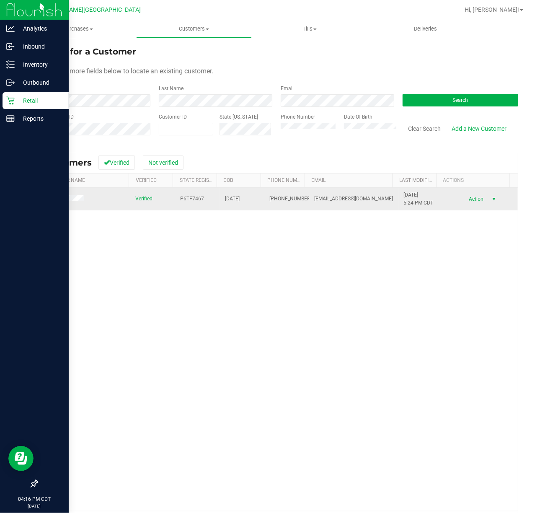
click at [462, 200] on span "Action" at bounding box center [475, 199] width 27 height 12
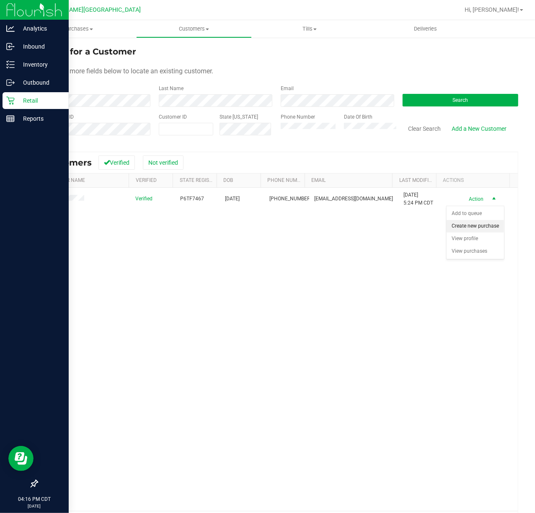
click at [458, 222] on li "Create new purchase" at bounding box center [475, 226] width 57 height 13
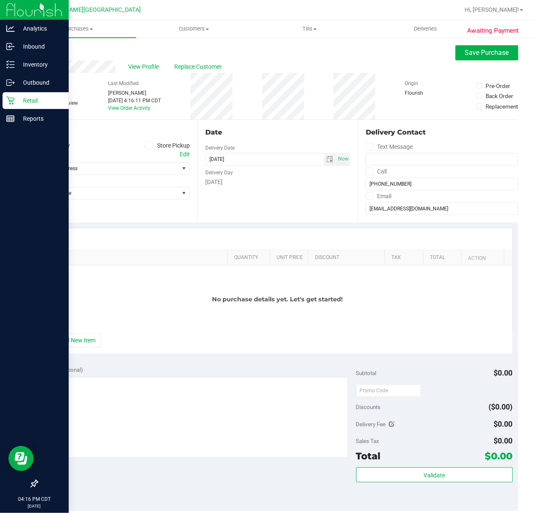
click at [139, 142] on ul "Delivery Store Pickup" at bounding box center [113, 146] width 153 height 10
click at [146, 145] on icon at bounding box center [148, 145] width 5 height 0
click at [0, 0] on input "Store Pickup" at bounding box center [0, 0] width 0 height 0
click at [138, 173] on span "Select Store" at bounding box center [108, 169] width 142 height 12
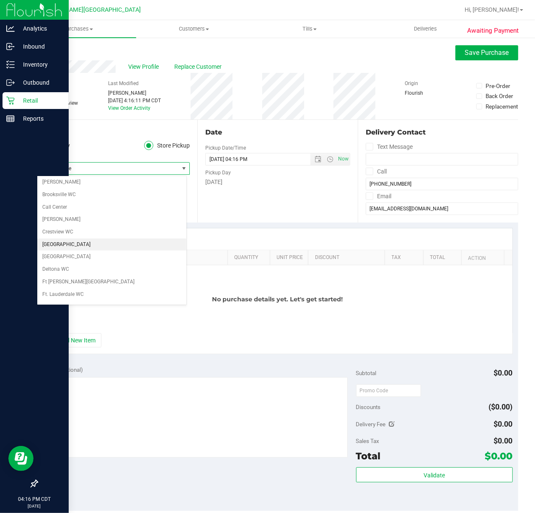
scroll to position [56, 0]
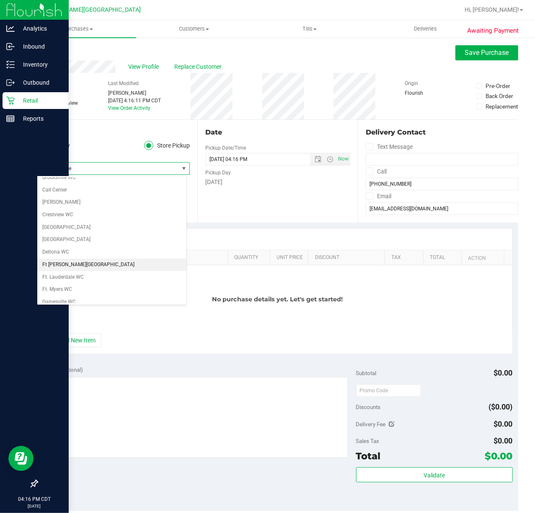
click at [85, 267] on li "Ft [PERSON_NAME][GEOGRAPHIC_DATA]" at bounding box center [111, 264] width 149 height 13
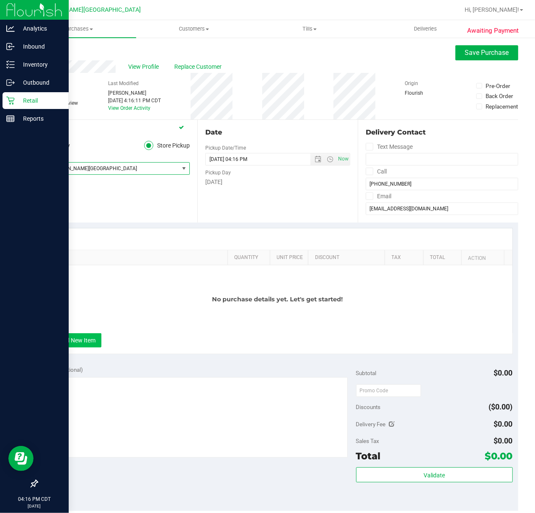
click at [77, 347] on button "+ Add New Item" at bounding box center [75, 340] width 52 height 14
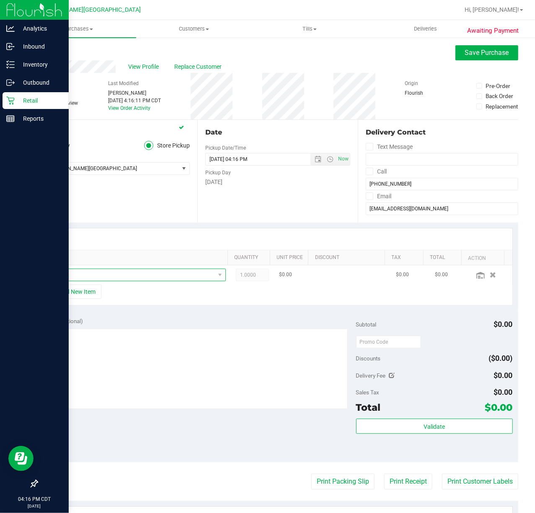
click at [74, 275] on span "NO DATA FOUND" at bounding box center [132, 275] width 166 height 12
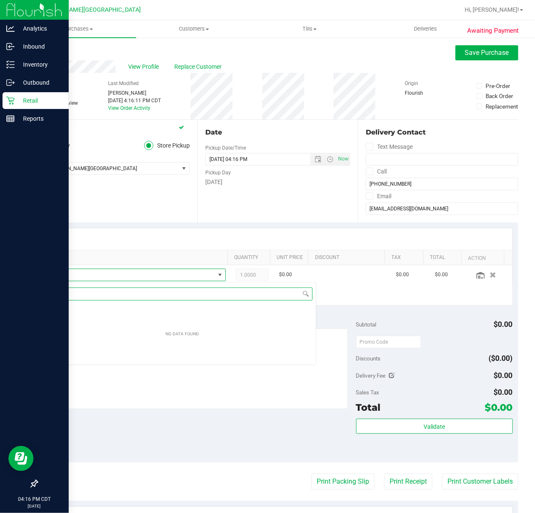
scroll to position [13, 170]
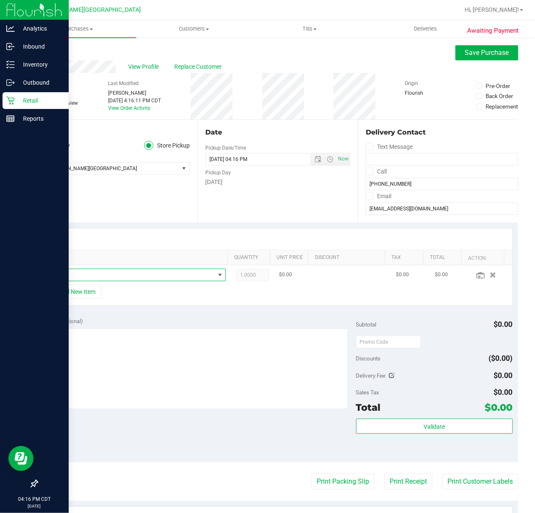
drag, startPoint x: 114, startPoint y: 271, endPoint x: 113, endPoint y: 275, distance: 4.9
click at [114, 271] on span "NO DATA FOUND" at bounding box center [132, 275] width 166 height 12
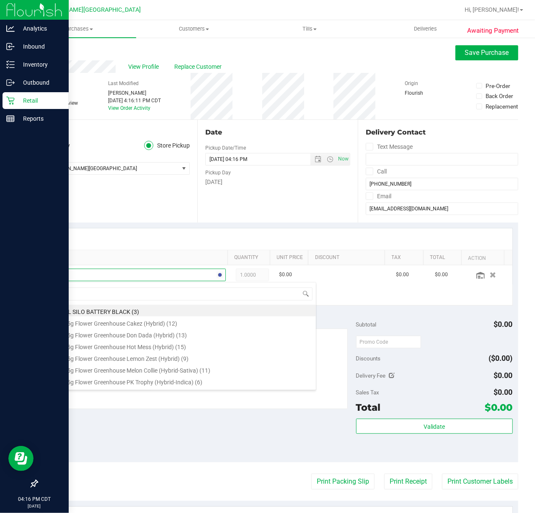
type input "aml"
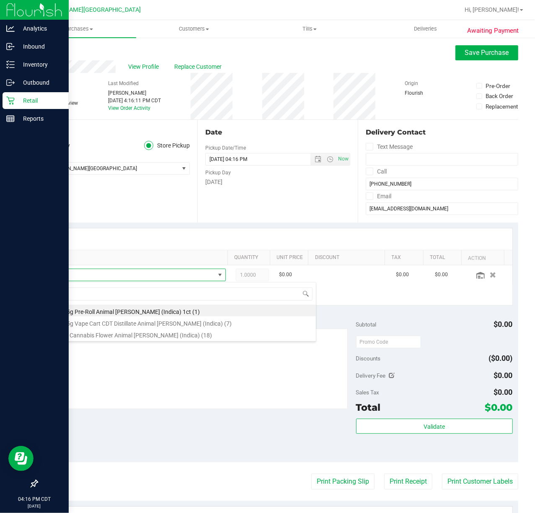
click at [145, 307] on li "FT 0.5g Pre-Roll Animal Larry (Indica) 1ct (1)" at bounding box center [182, 311] width 267 height 12
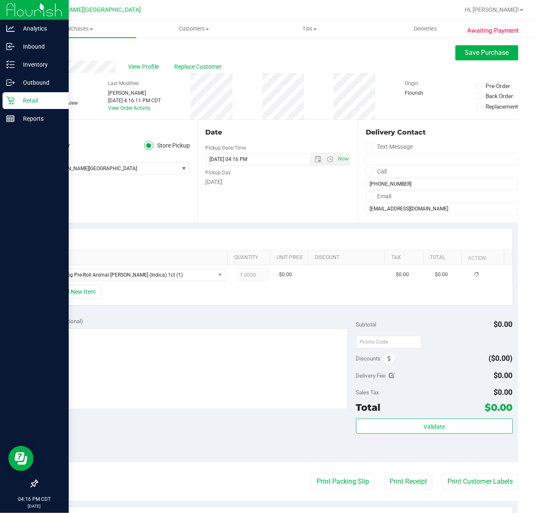
click at [263, 300] on div "+ Add New Item" at bounding box center [278, 294] width 470 height 21
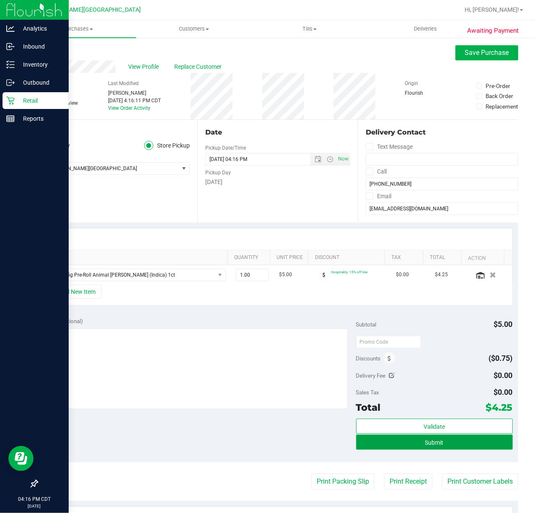
click at [428, 443] on span "Submit" at bounding box center [434, 442] width 18 height 7
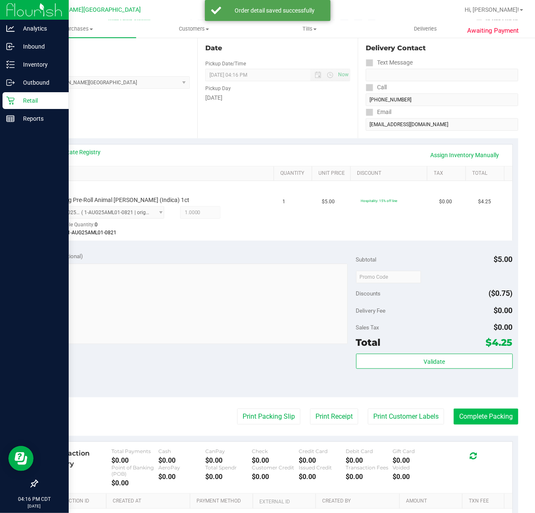
scroll to position [190, 0]
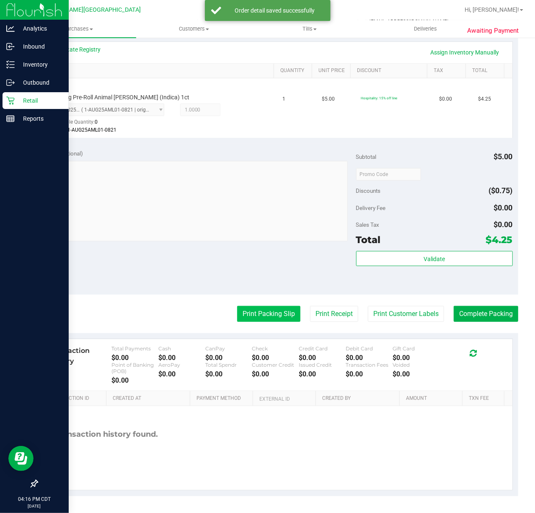
click at [277, 313] on button "Print Packing Slip" at bounding box center [268, 314] width 63 height 16
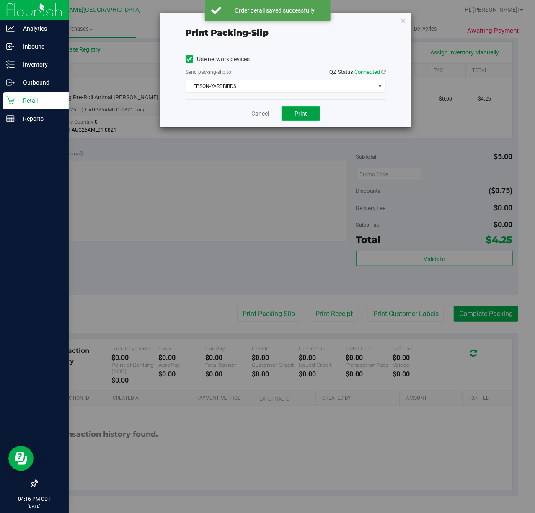
click at [312, 108] on button "Print" at bounding box center [300, 113] width 39 height 14
click at [254, 114] on link "Cancel" at bounding box center [260, 113] width 18 height 9
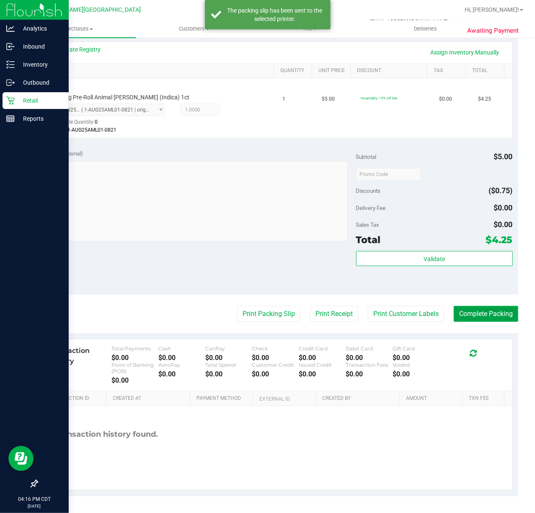
click at [463, 313] on button "Complete Packing" at bounding box center [486, 314] width 65 height 16
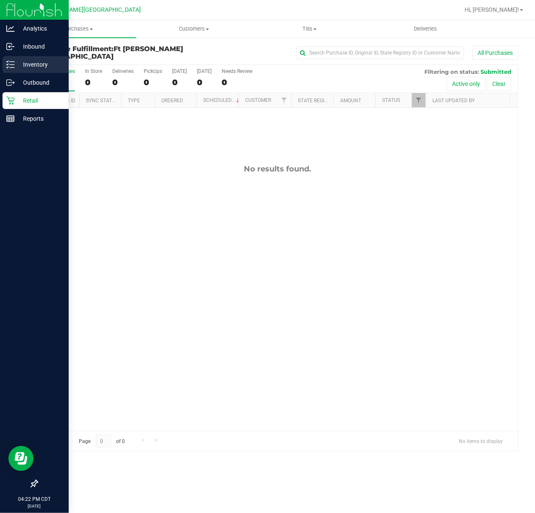
click at [24, 63] on p "Inventory" at bounding box center [40, 64] width 50 height 10
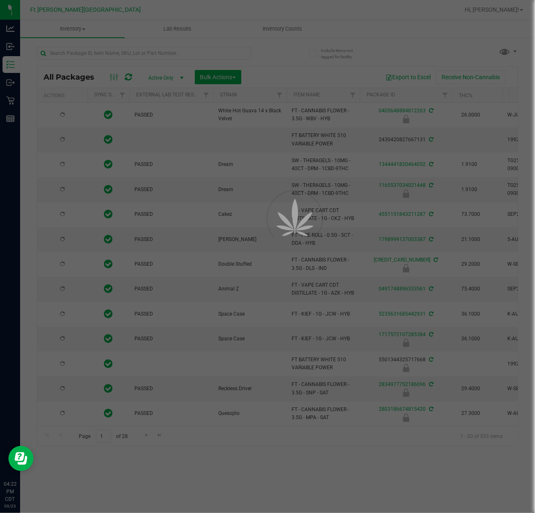
click at [93, 54] on div at bounding box center [267, 256] width 535 height 513
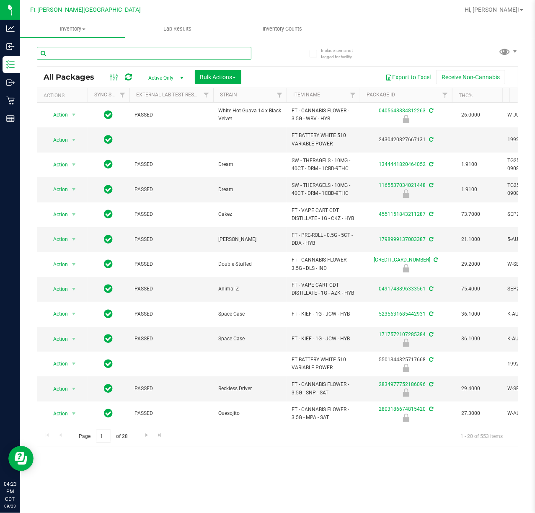
click at [108, 59] on input "text" at bounding box center [144, 53] width 214 height 13
click at [117, 54] on input "text" at bounding box center [144, 53] width 214 height 13
paste input "1g vape cart dist"
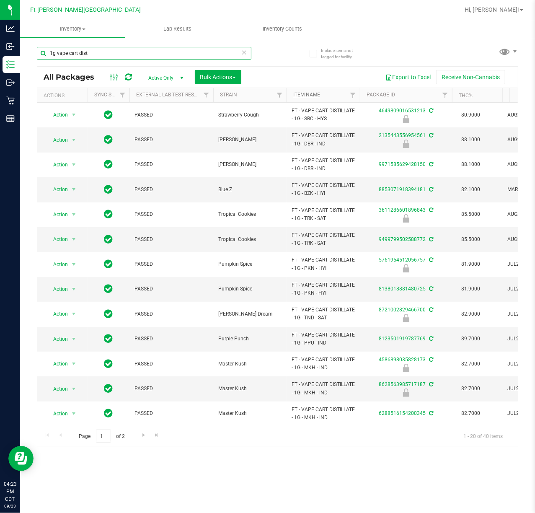
type input "1g vape cart dist"
click at [315, 96] on link "Item Name" at bounding box center [306, 95] width 27 height 6
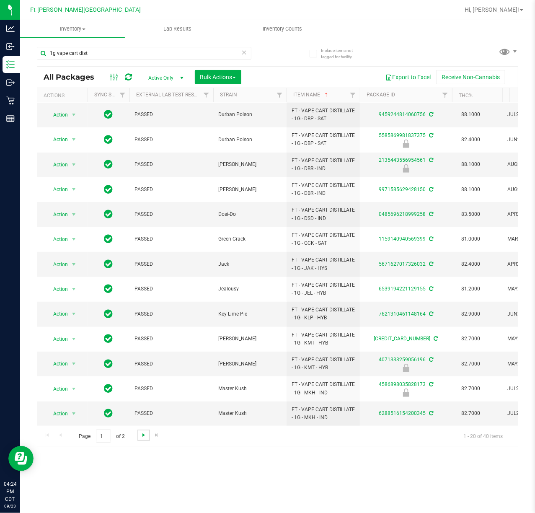
click at [143, 436] on span "Go to the next page" at bounding box center [143, 434] width 7 height 7
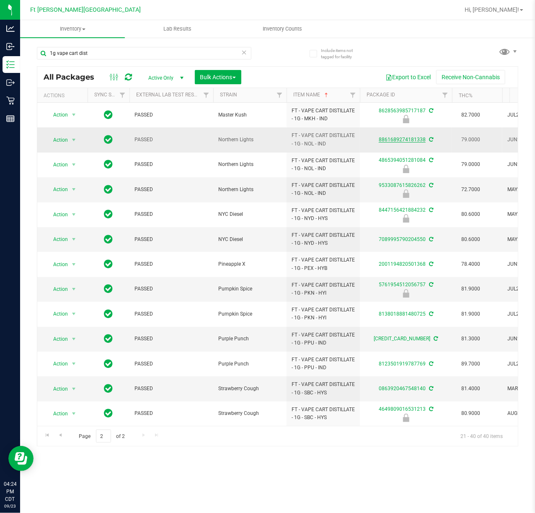
click at [402, 141] on link "8861689274181338" at bounding box center [402, 140] width 47 height 6
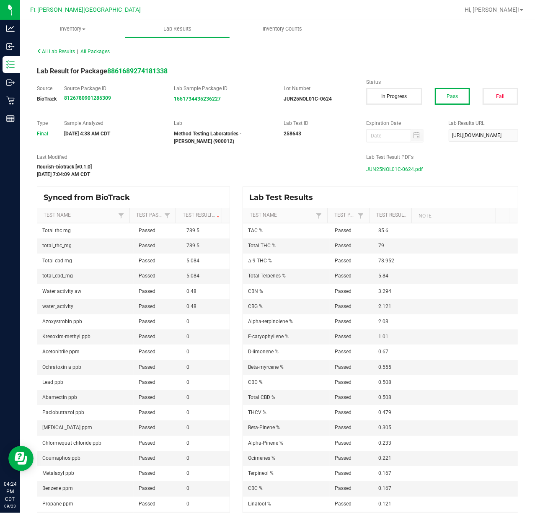
click at [401, 168] on span "JUN25NOL01C-0624.pdf" at bounding box center [394, 169] width 57 height 13
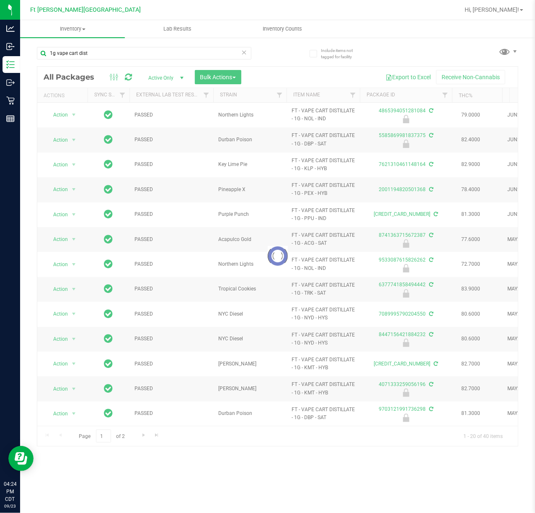
click at [297, 95] on div at bounding box center [277, 256] width 480 height 379
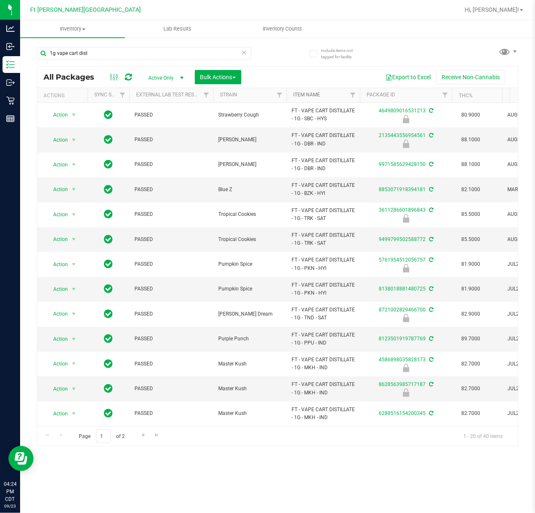
click at [317, 94] on link "Item Name" at bounding box center [306, 95] width 27 height 6
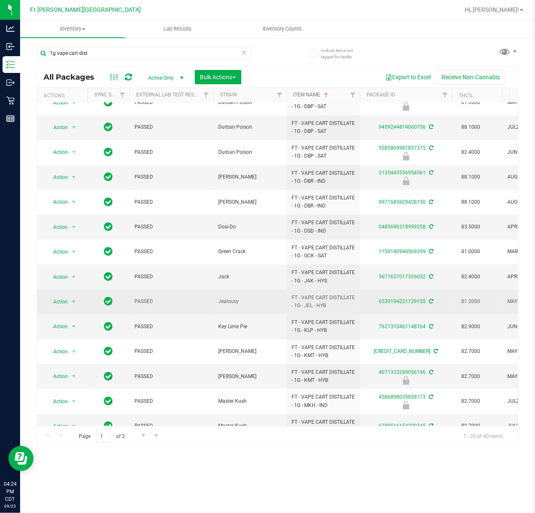
scroll to position [185, 0]
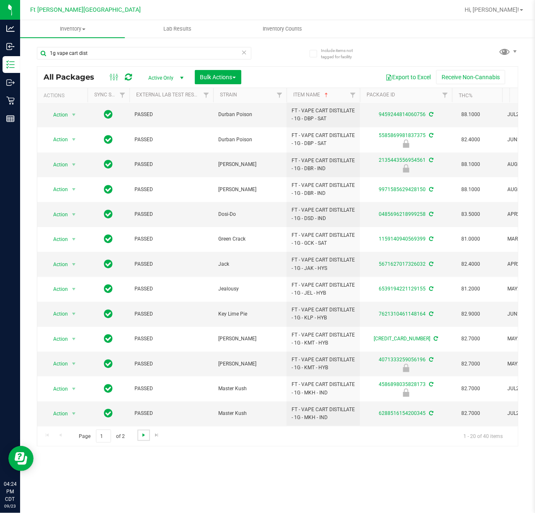
click at [145, 435] on span "Go to the next page" at bounding box center [143, 434] width 7 height 7
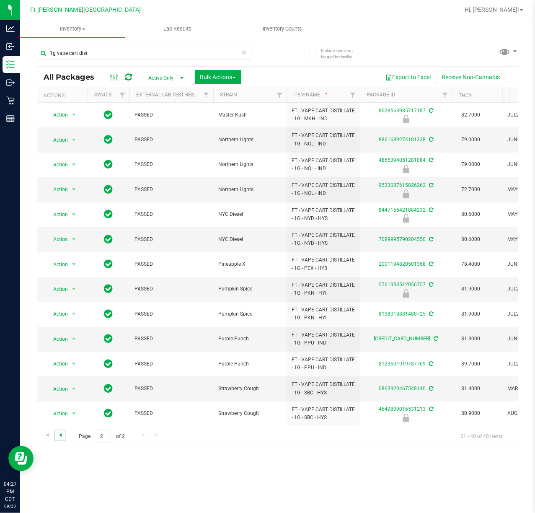
click at [60, 433] on span "Go to the previous page" at bounding box center [60, 434] width 7 height 7
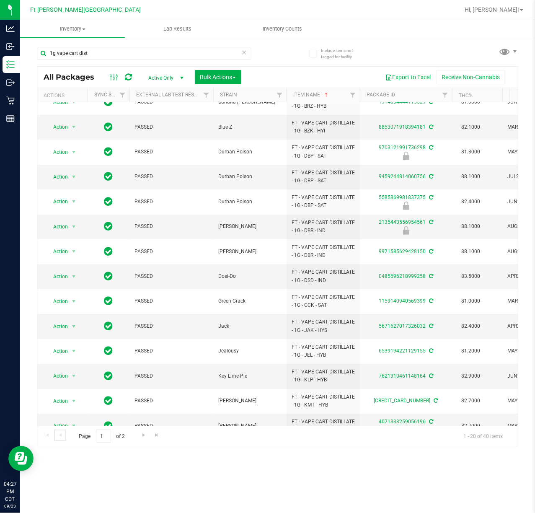
scroll to position [185, 0]
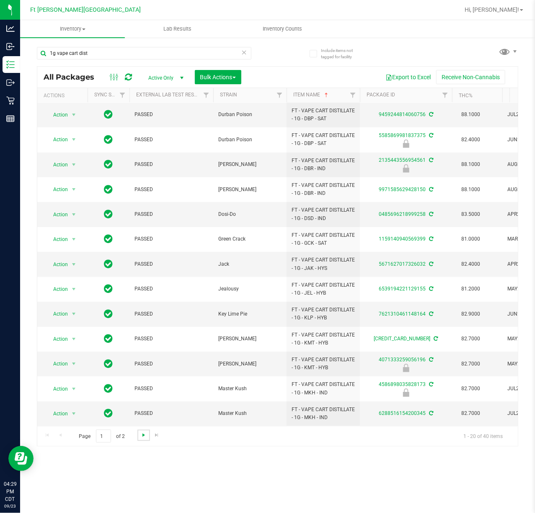
click at [142, 434] on span "Go to the next page" at bounding box center [143, 434] width 7 height 7
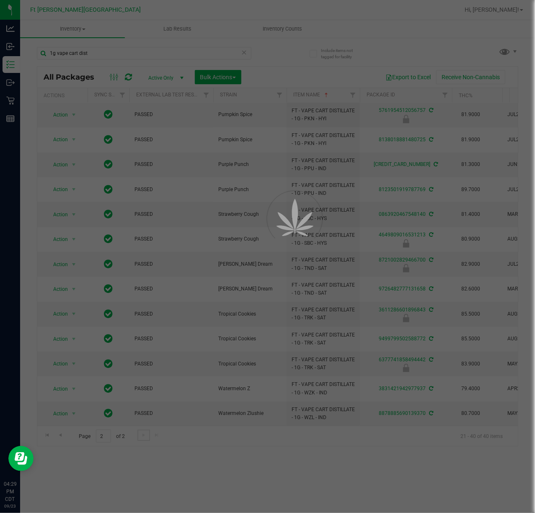
scroll to position [0, 0]
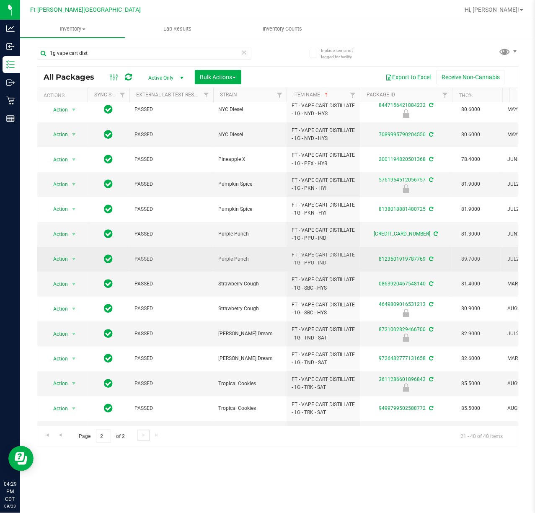
scroll to position [185, 0]
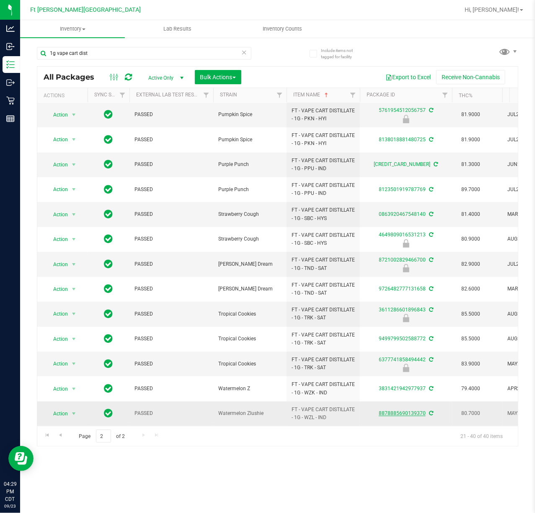
drag, startPoint x: 396, startPoint y: 400, endPoint x: 400, endPoint y: 405, distance: 6.5
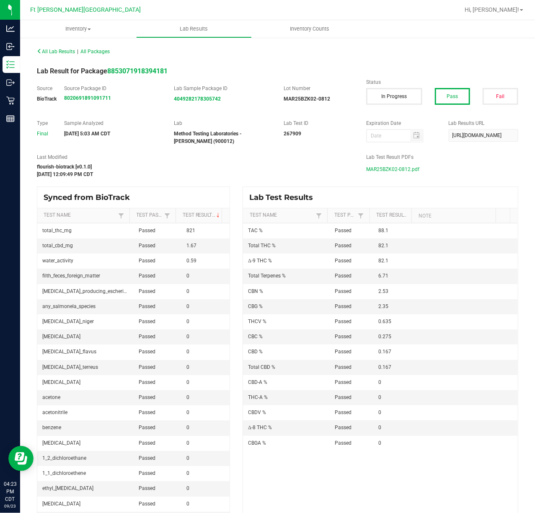
click at [385, 169] on span "MAR25BZK02-0812.pdf" at bounding box center [392, 169] width 53 height 13
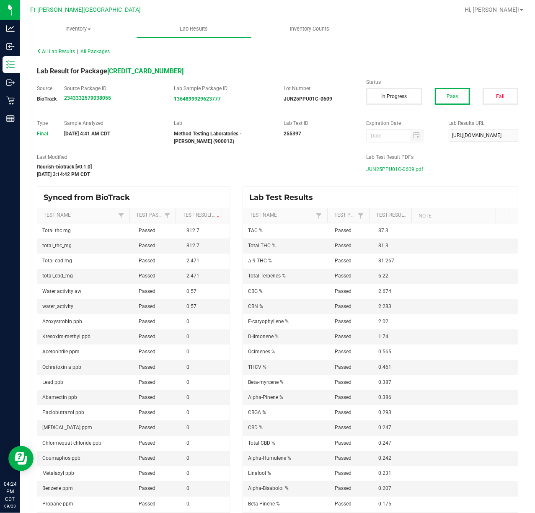
click at [401, 171] on span "JUN25PPU01C-0609.pdf" at bounding box center [394, 169] width 57 height 13
click at [406, 168] on span "MAY25JEL01C-0512.pdf" at bounding box center [393, 169] width 55 height 13
click at [386, 173] on span "MAY25WZL01C-0519.pdf" at bounding box center [394, 169] width 57 height 13
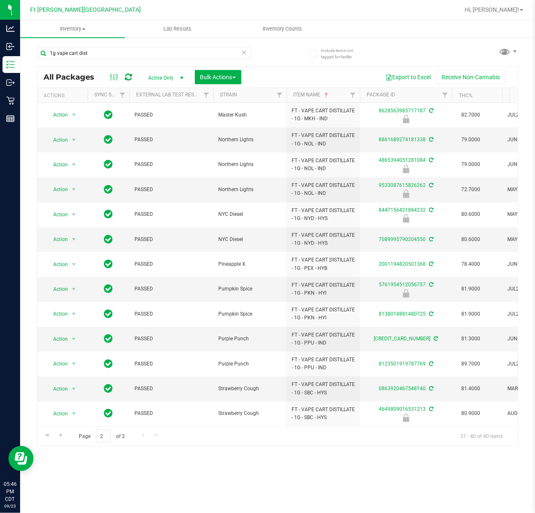
scroll to position [185, 0]
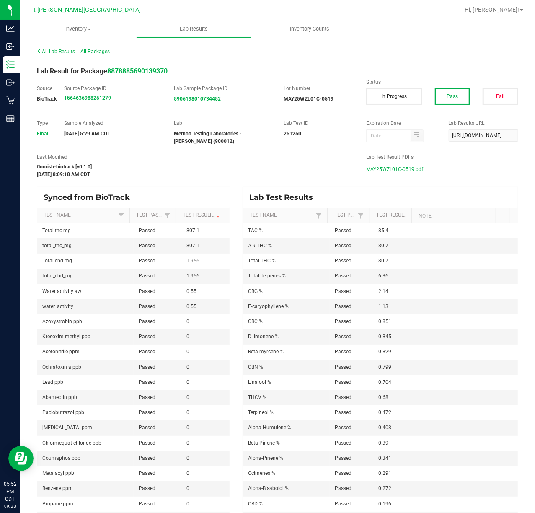
click at [385, 168] on span "MAY25WZL01C-0519.pdf" at bounding box center [394, 169] width 57 height 13
